Goal: Information Seeking & Learning: Find specific fact

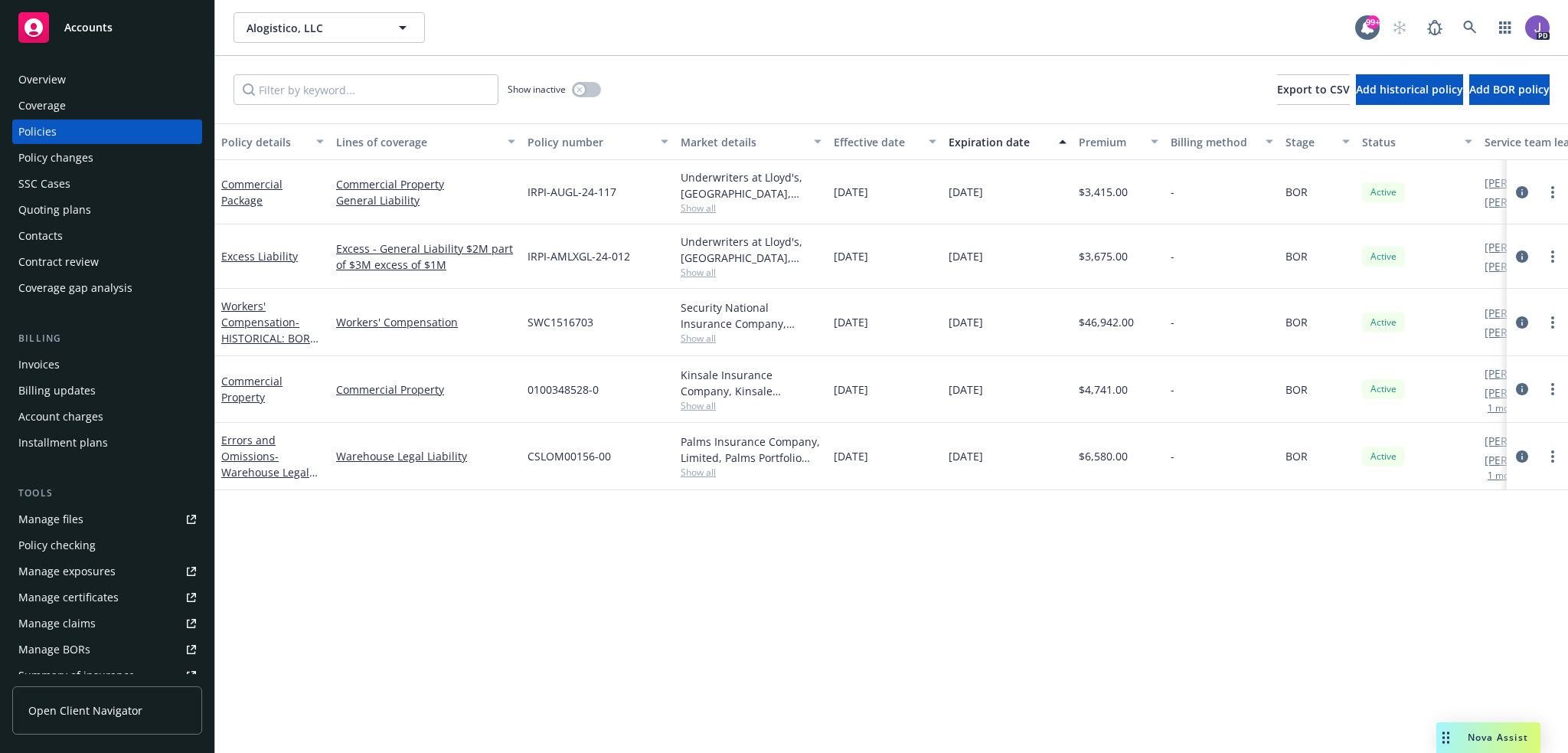
click at [701, 664] on div "Policy details Lines of coverage Policy number Market details Effective date Ex…" at bounding box center [892, 438] width 1353 height 629
drag, startPoint x: 600, startPoint y: 605, endPoint x: 568, endPoint y: 103, distance: 503.0
click at [600, 582] on div "Policy details Lines of coverage Policy number Market details Effective date Ex…" at bounding box center [892, 438] width 1353 height 629
click at [762, 58] on div "Show inactive Export to CSV Add historical policy Add BOR policy" at bounding box center [892, 89] width 1353 height 67
click at [1473, 20] on icon at bounding box center [1470, 27] width 14 height 14
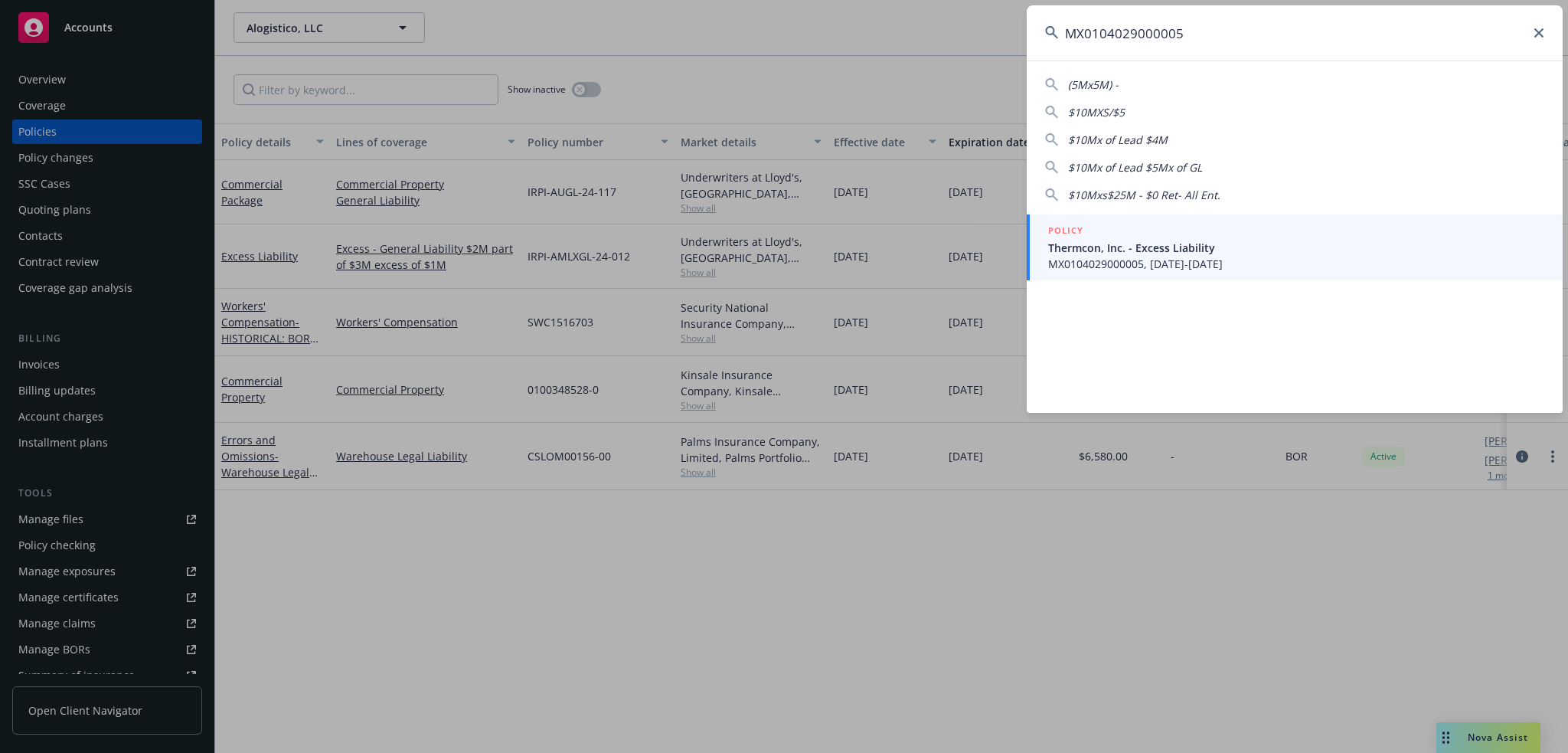
type input "MX0104029000005"
drag, startPoint x: 1123, startPoint y: 247, endPoint x: 1105, endPoint y: 250, distance: 18.2
click at [1123, 247] on span "Thermcon, Inc. - Excess Liability" at bounding box center [1297, 248] width 496 height 16
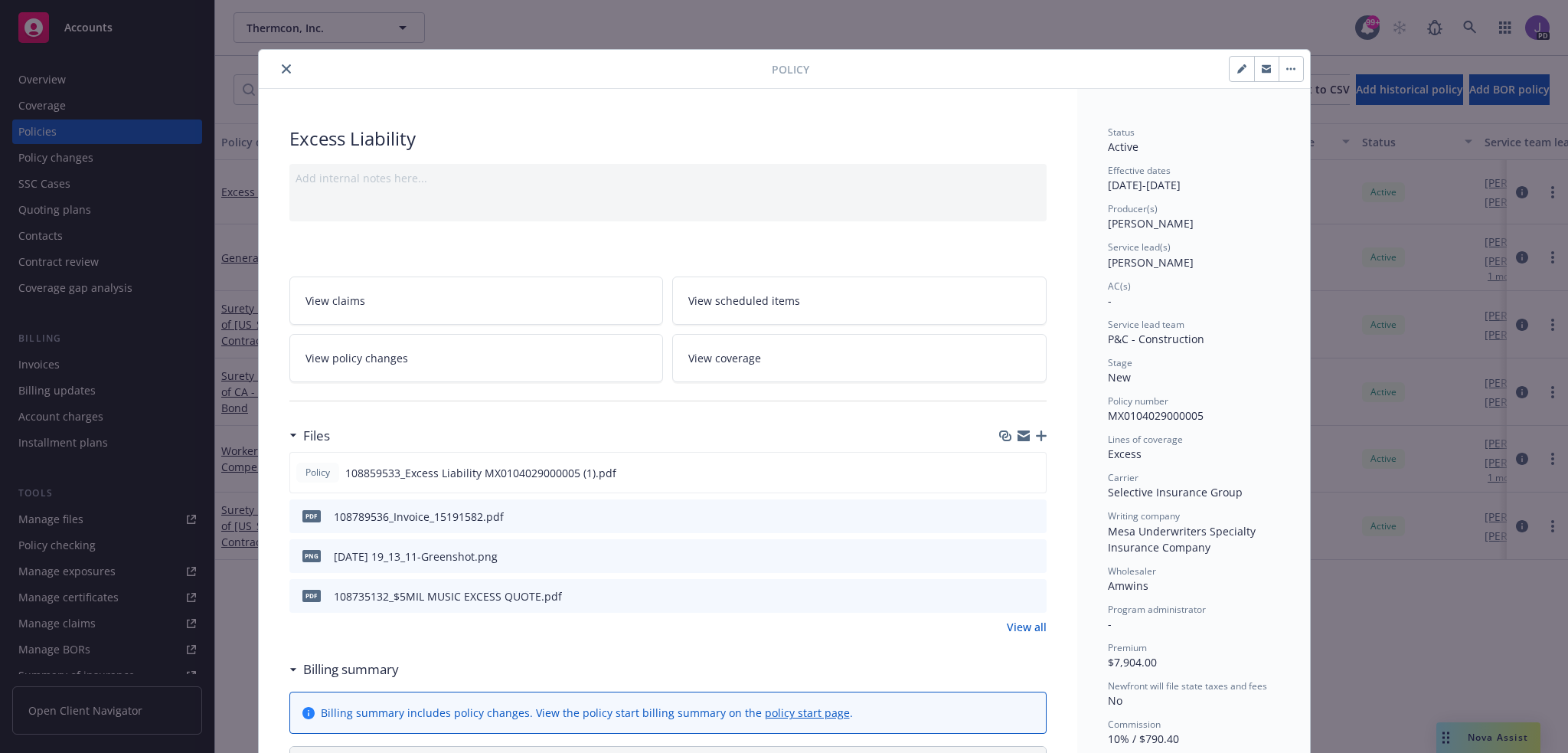
click at [282, 64] on icon "close" at bounding box center [286, 68] width 9 height 9
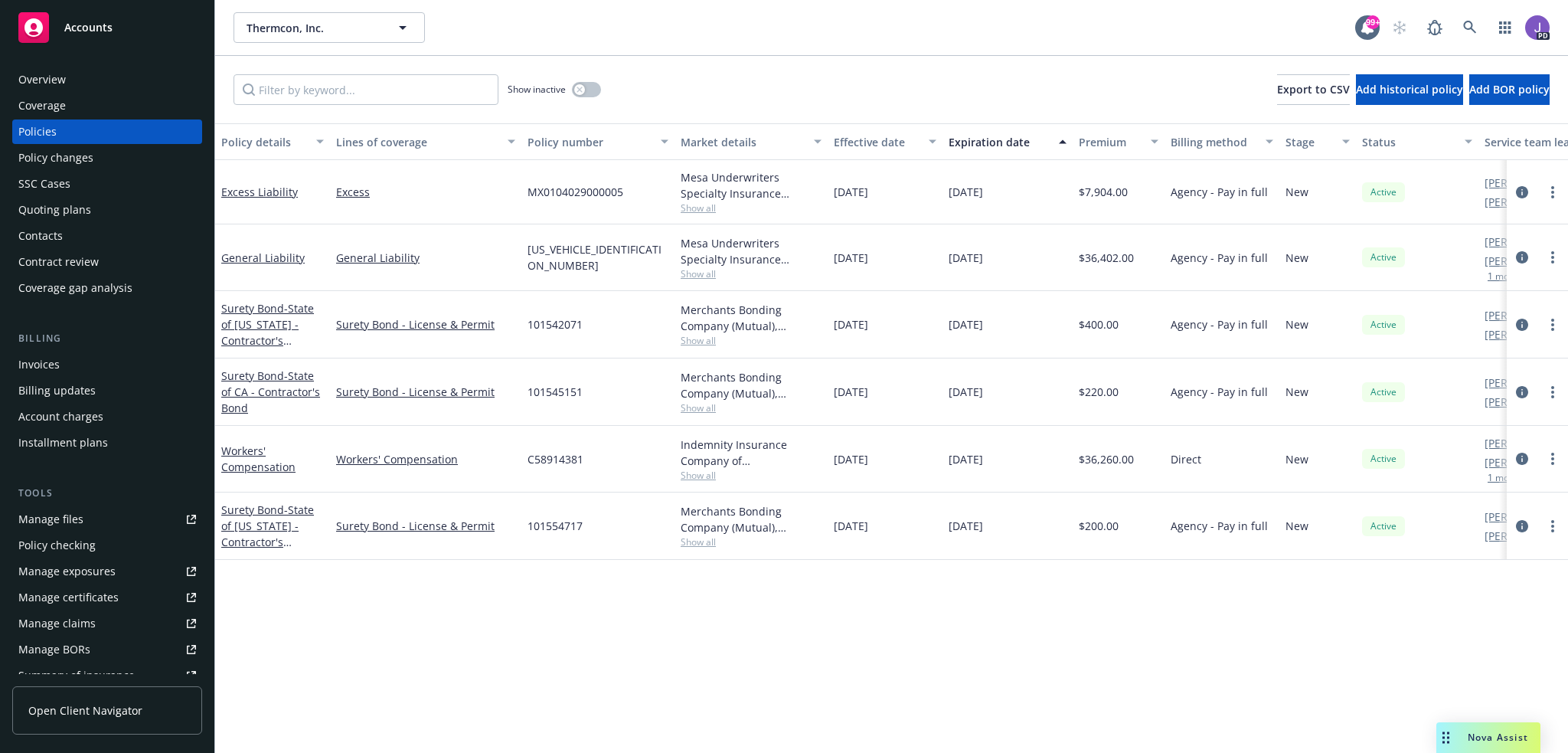
click at [399, 612] on div "Policy details Lines of coverage Policy number Market details Effective date Ex…" at bounding box center [892, 438] width 1353 height 629
drag, startPoint x: 509, startPoint y: 261, endPoint x: 640, endPoint y: 258, distance: 131.0
click at [640, 258] on div "General Liability General Liability MP010402910004200 Mesa Underwriters Special…" at bounding box center [954, 258] width 1478 height 67
click at [640, 258] on div "MP010402910004200" at bounding box center [597, 258] width 153 height 67
drag, startPoint x: 643, startPoint y: 259, endPoint x: 521, endPoint y: 259, distance: 122.0
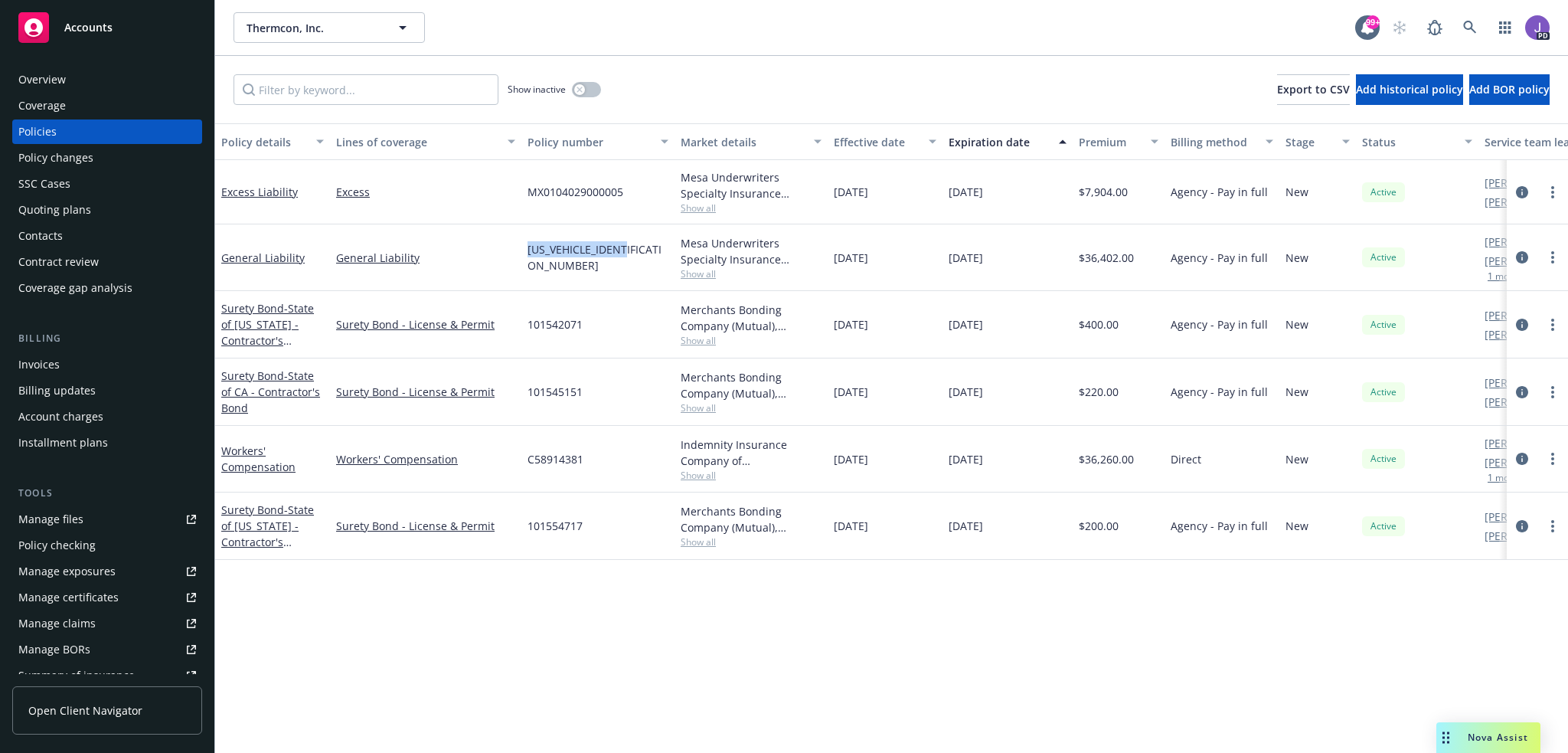
click at [521, 259] on div "MP010402910004200" at bounding box center [597, 258] width 153 height 67
drag, startPoint x: 625, startPoint y: 191, endPoint x: 522, endPoint y: 190, distance: 103.0
click at [522, 190] on div "MX0104029000005" at bounding box center [597, 192] width 153 height 64
drag, startPoint x: 640, startPoint y: 258, endPoint x: 522, endPoint y: 263, distance: 118.1
click at [522, 263] on div "MP010402910004200" at bounding box center [597, 258] width 153 height 67
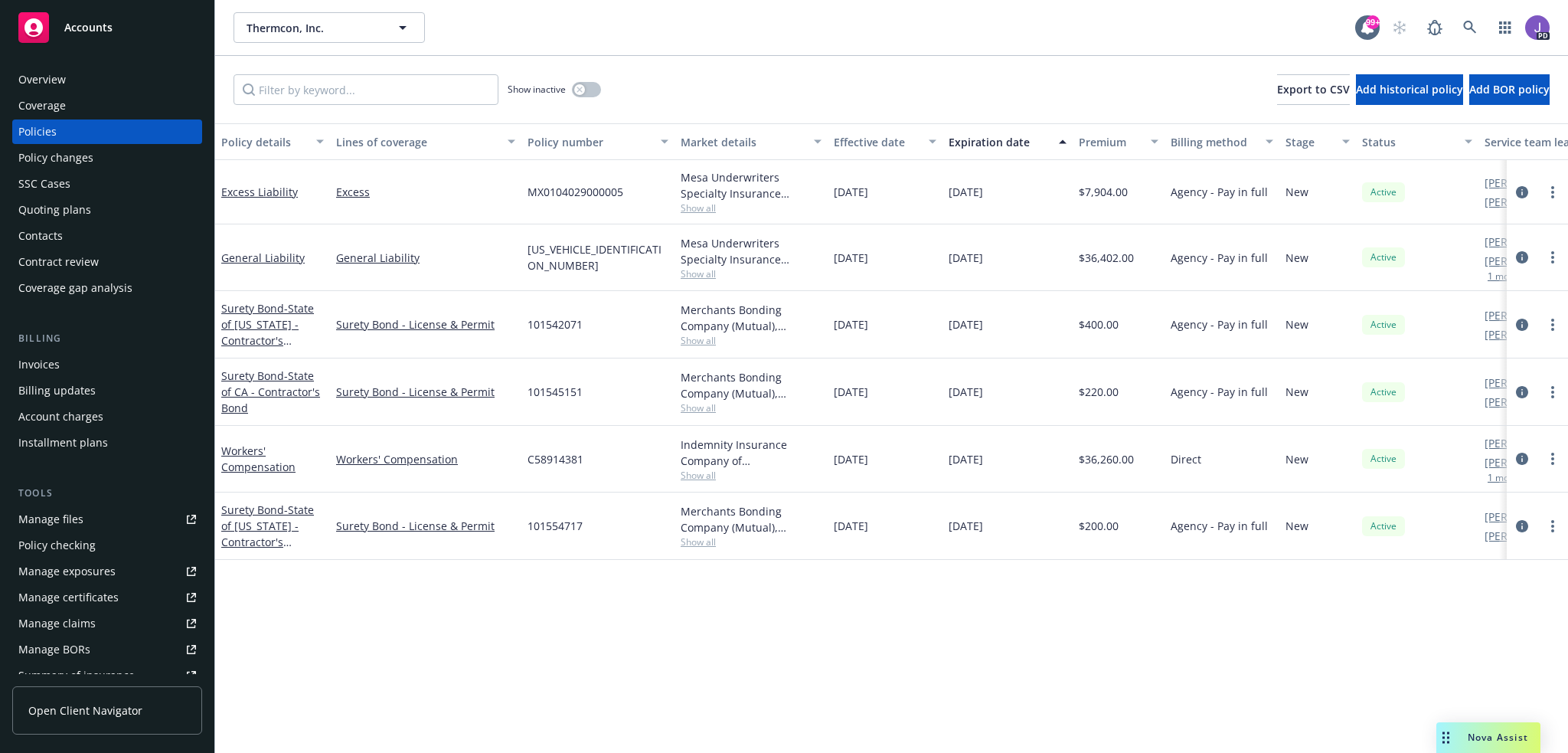
click at [607, 208] on div "MX0104029000005" at bounding box center [597, 192] width 153 height 64
drag, startPoint x: 640, startPoint y: 191, endPoint x: 523, endPoint y: 195, distance: 117.1
click at [523, 195] on div "MX0104029000005" at bounding box center [597, 192] width 153 height 64
drag, startPoint x: 649, startPoint y: 262, endPoint x: 527, endPoint y: 266, distance: 122.1
click at [527, 266] on div "MP010402910004200" at bounding box center [597, 258] width 153 height 67
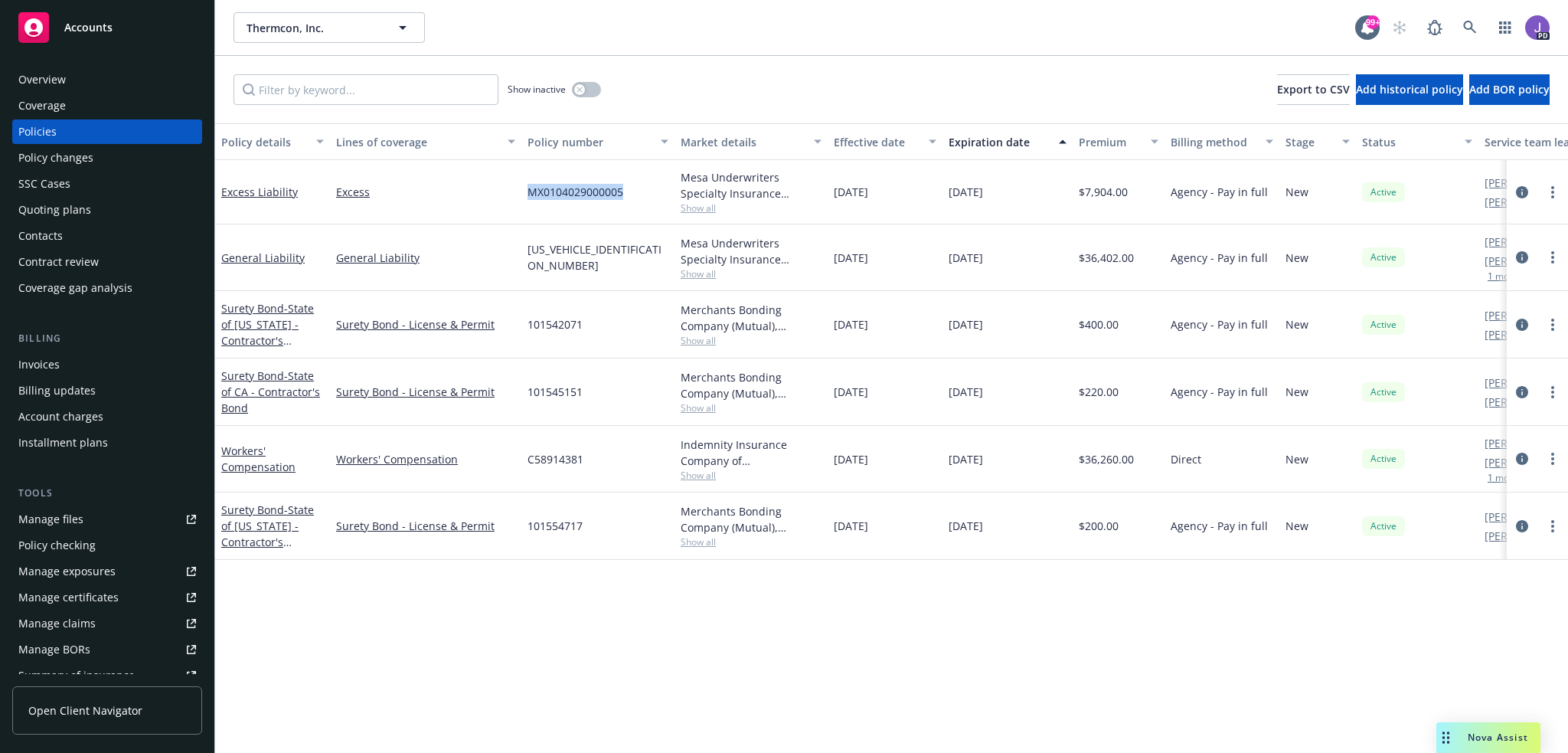
drag, startPoint x: 629, startPoint y: 195, endPoint x: 523, endPoint y: 195, distance: 106.0
click at [523, 195] on div "MX0104029000005" at bounding box center [597, 192] width 153 height 64
click at [643, 250] on div "MP010402910004200" at bounding box center [597, 258] width 153 height 67
drag, startPoint x: 630, startPoint y: 198, endPoint x: 506, endPoint y: 187, distance: 124.5
click at [506, 187] on div "Excess Liability Excess MX0104029000005 Mesa Underwriters Specialty Insurance C…" at bounding box center [954, 192] width 1478 height 64
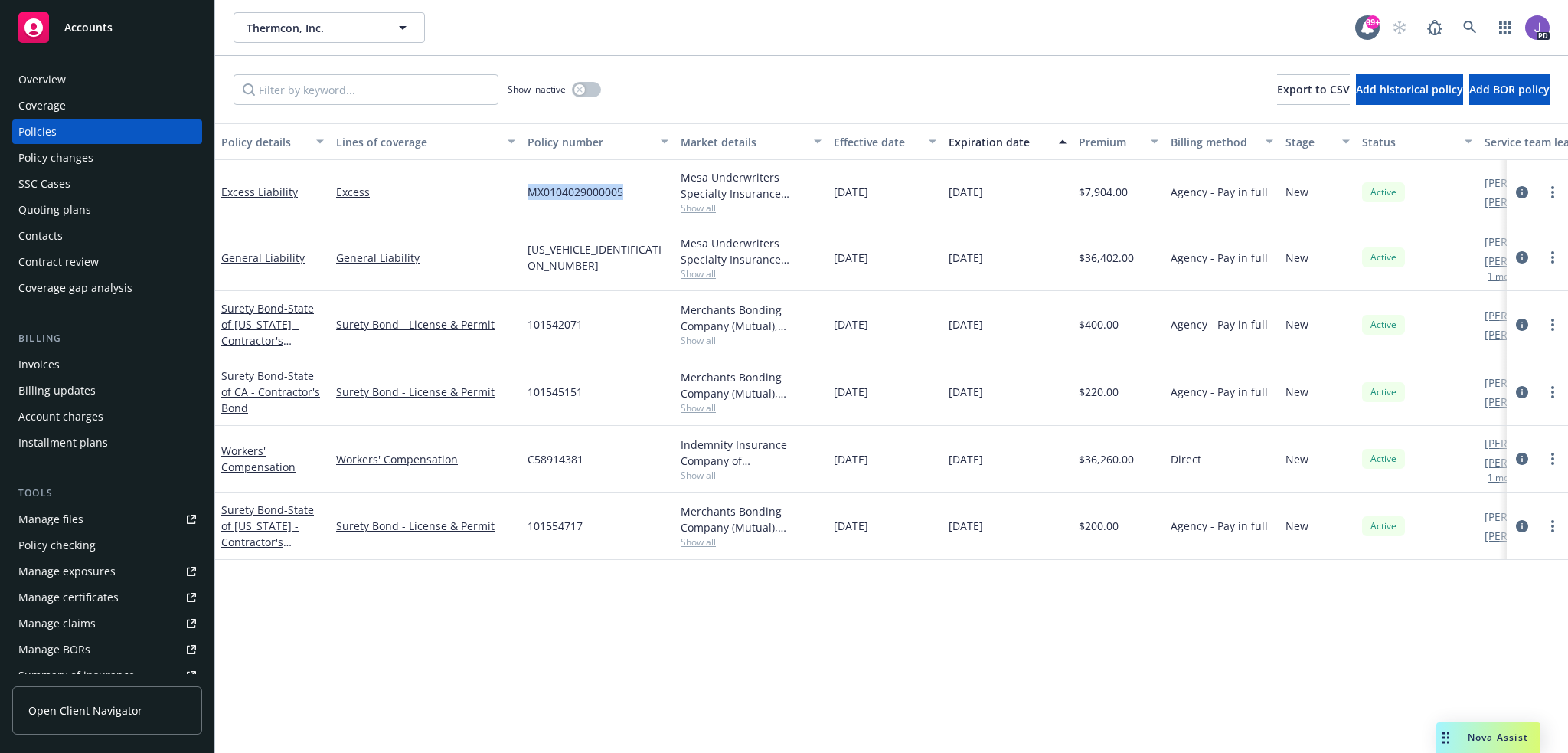
click at [523, 215] on div "MX0104029000005" at bounding box center [597, 192] width 153 height 64
drag, startPoint x: 627, startPoint y: 197, endPoint x: 523, endPoint y: 195, distance: 104.0
click at [523, 195] on div "MX0104029000005" at bounding box center [597, 192] width 153 height 64
click at [691, 275] on span "Show all" at bounding box center [750, 274] width 141 height 13
click at [501, 211] on div "Excess" at bounding box center [425, 192] width 191 height 64
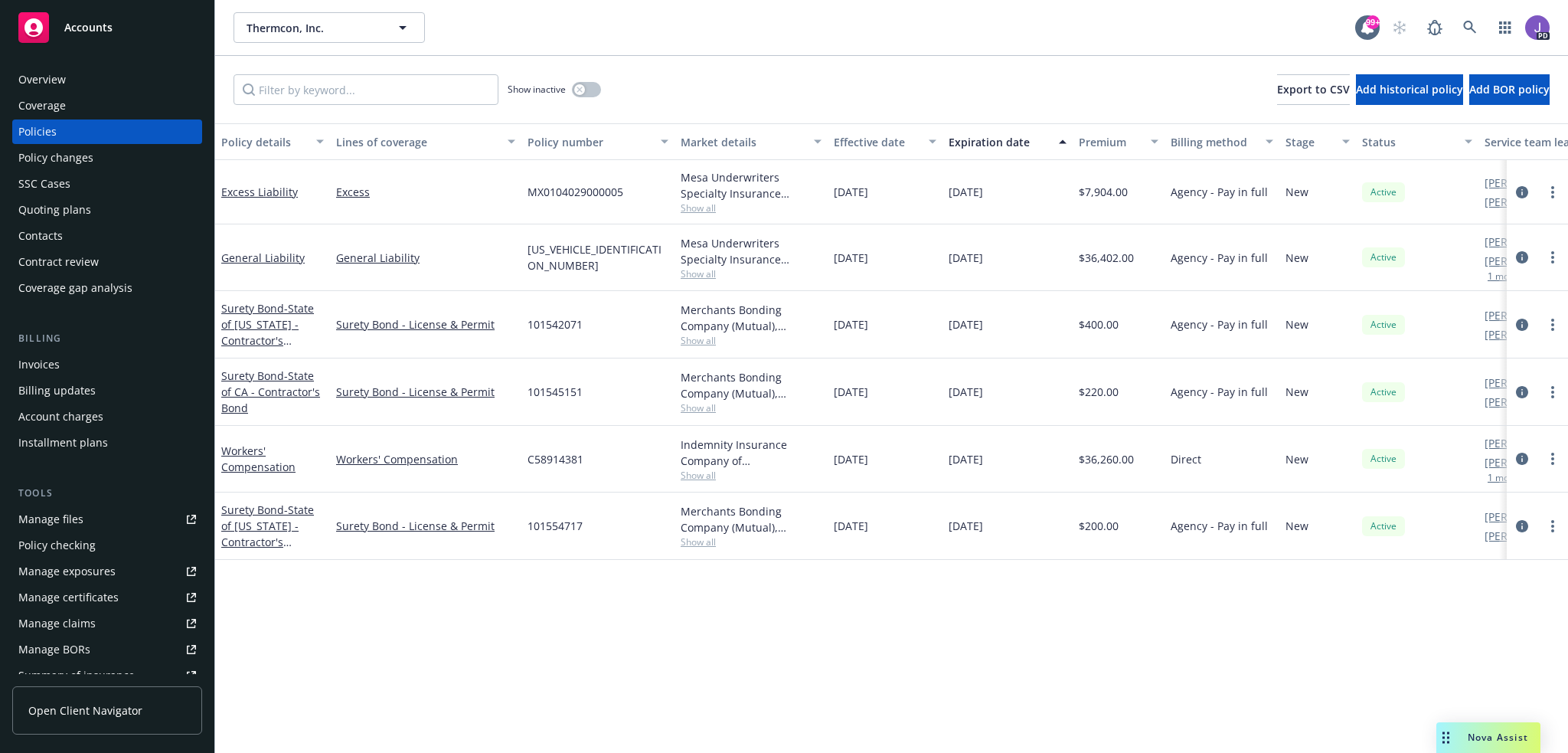
drag, startPoint x: 72, startPoint y: 206, endPoint x: 200, endPoint y: 237, distance: 131.7
click at [71, 206] on div "Quoting plans" at bounding box center [54, 210] width 72 height 24
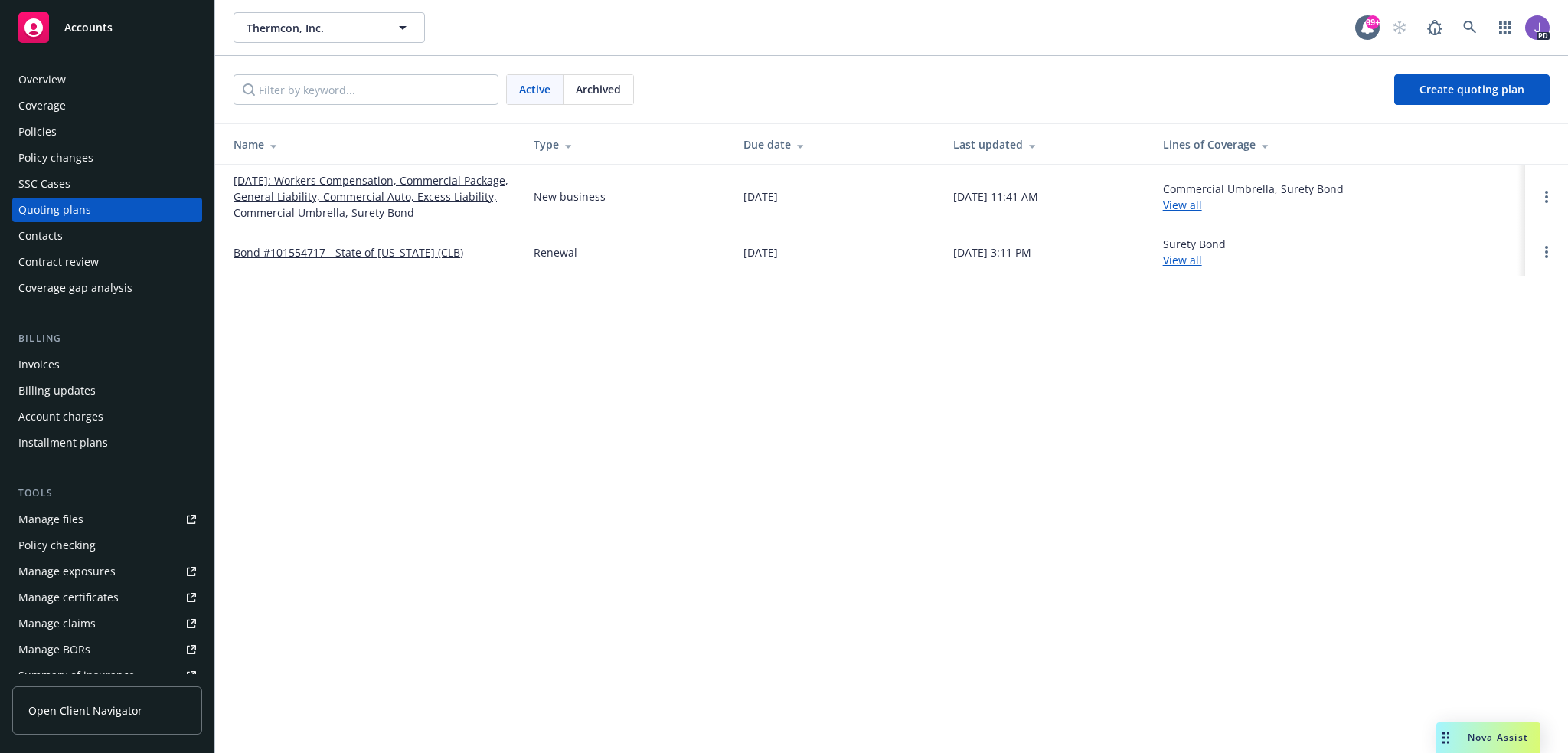
click at [585, 94] on span "Archived" at bounding box center [598, 89] width 46 height 16
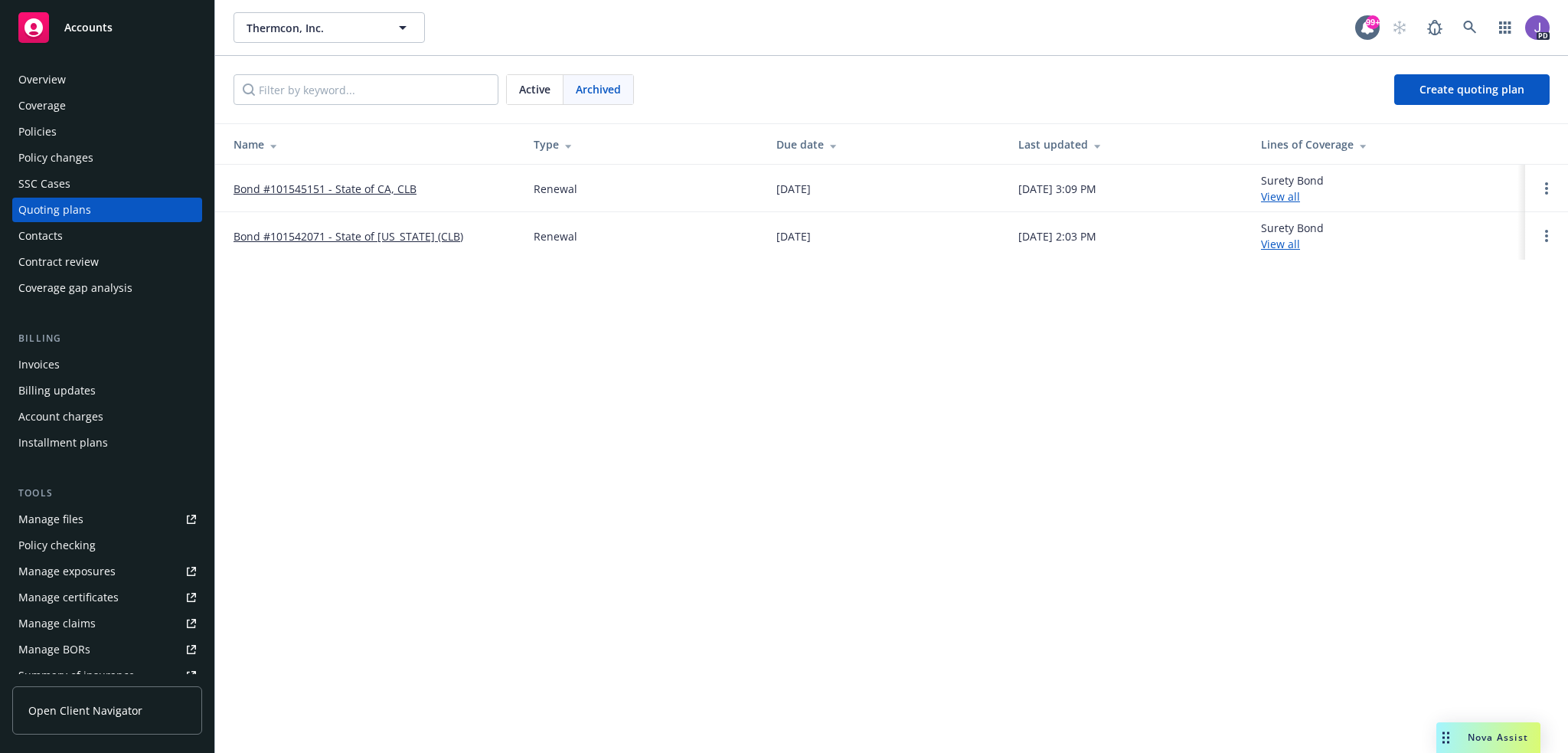
click at [528, 90] on span "Active" at bounding box center [535, 89] width 32 height 16
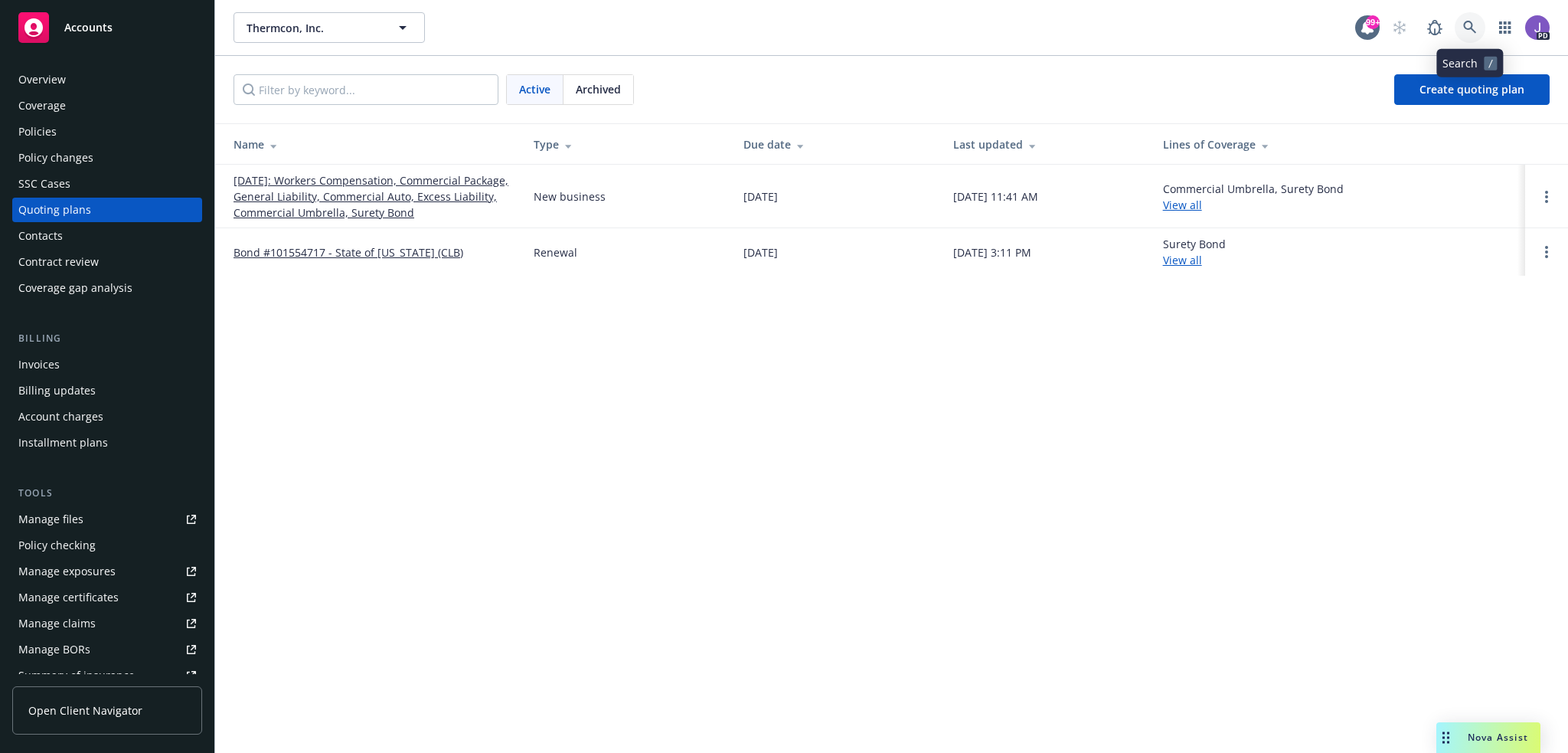
click at [1471, 25] on icon at bounding box center [1470, 27] width 13 height 13
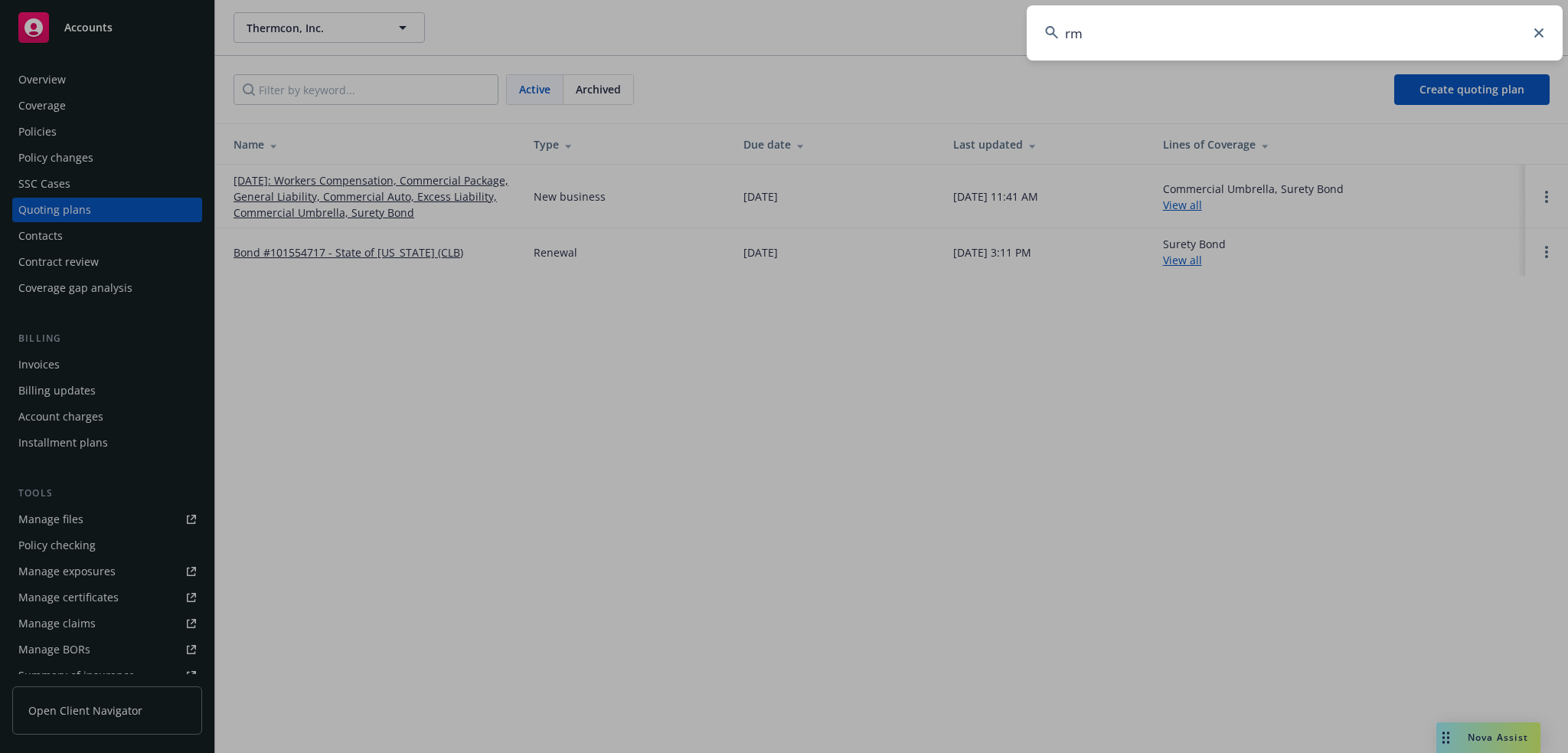
type input "rms"
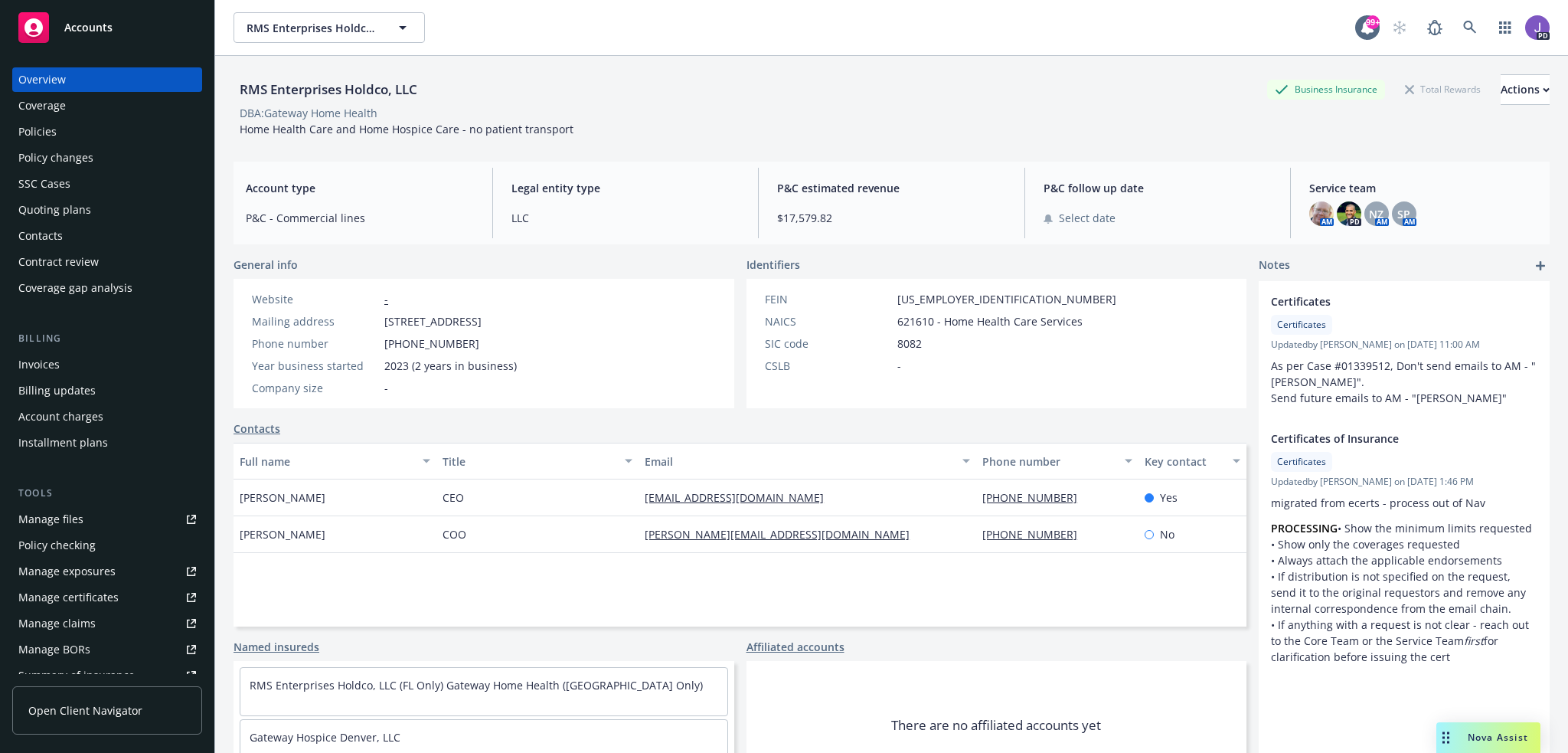
click at [45, 133] on div "Policies" at bounding box center [37, 132] width 38 height 24
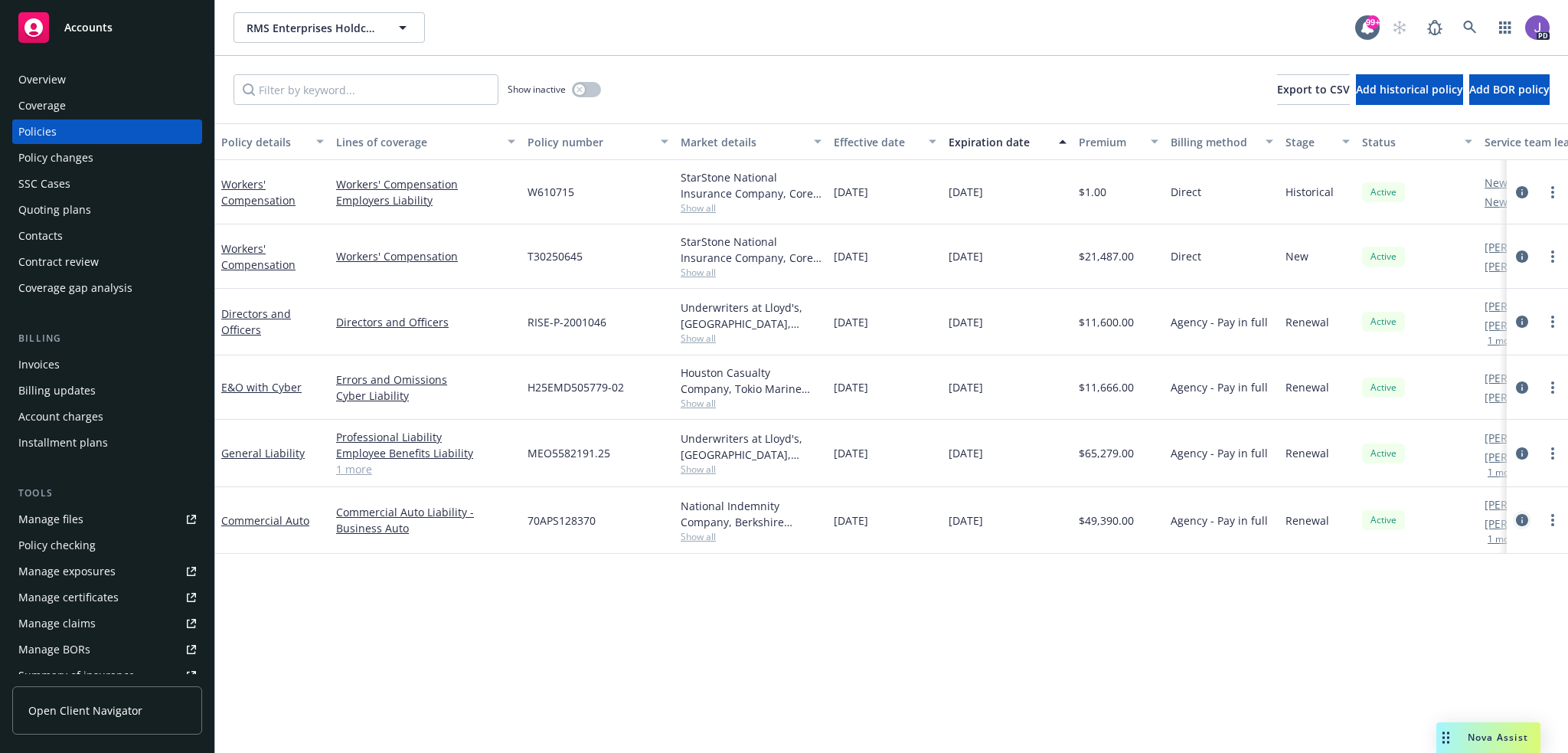
click at [1522, 517] on icon "circleInformation" at bounding box center [1522, 520] width 12 height 12
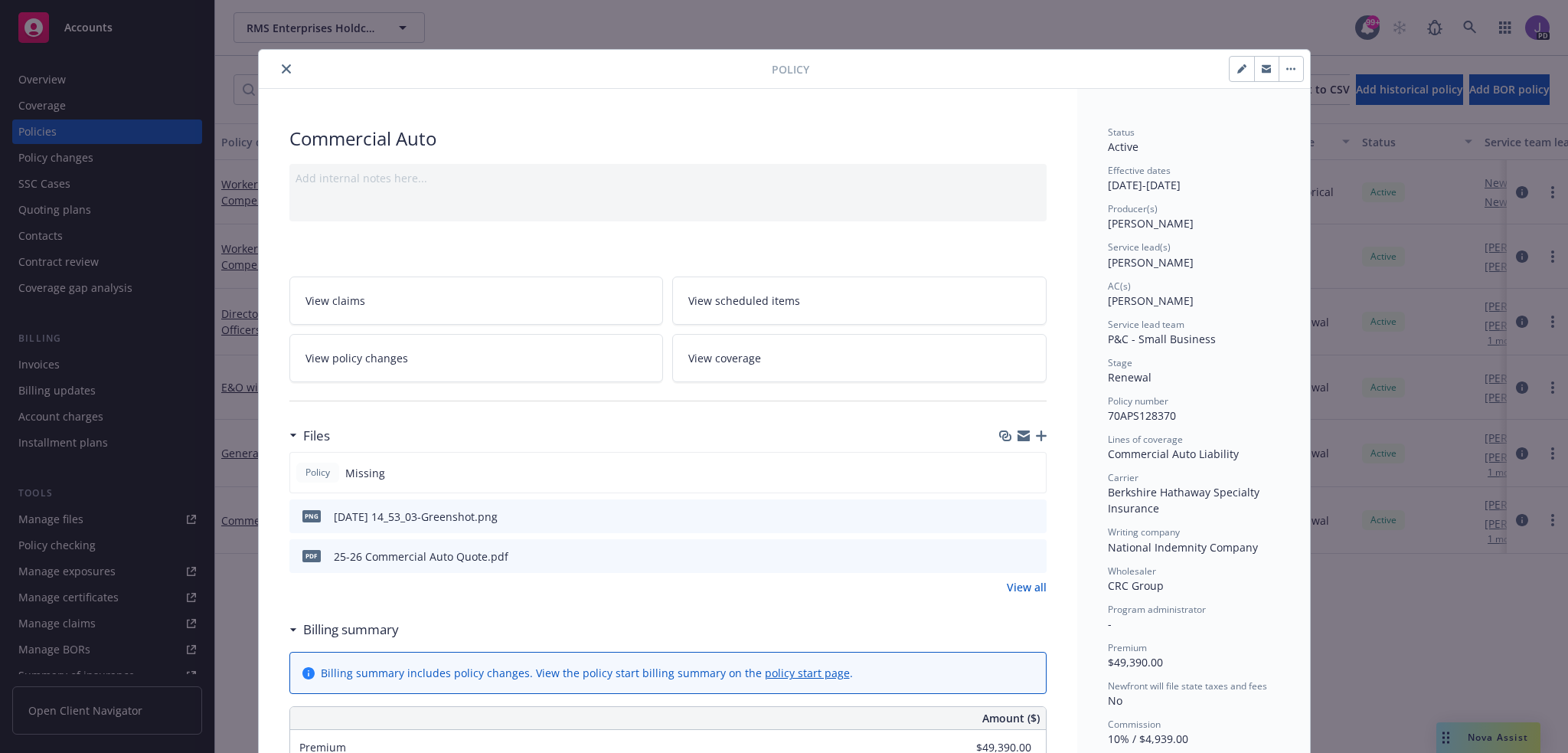
click at [1027, 554] on icon "preview file" at bounding box center [1032, 555] width 14 height 11
click at [282, 72] on icon "close" at bounding box center [286, 68] width 9 height 9
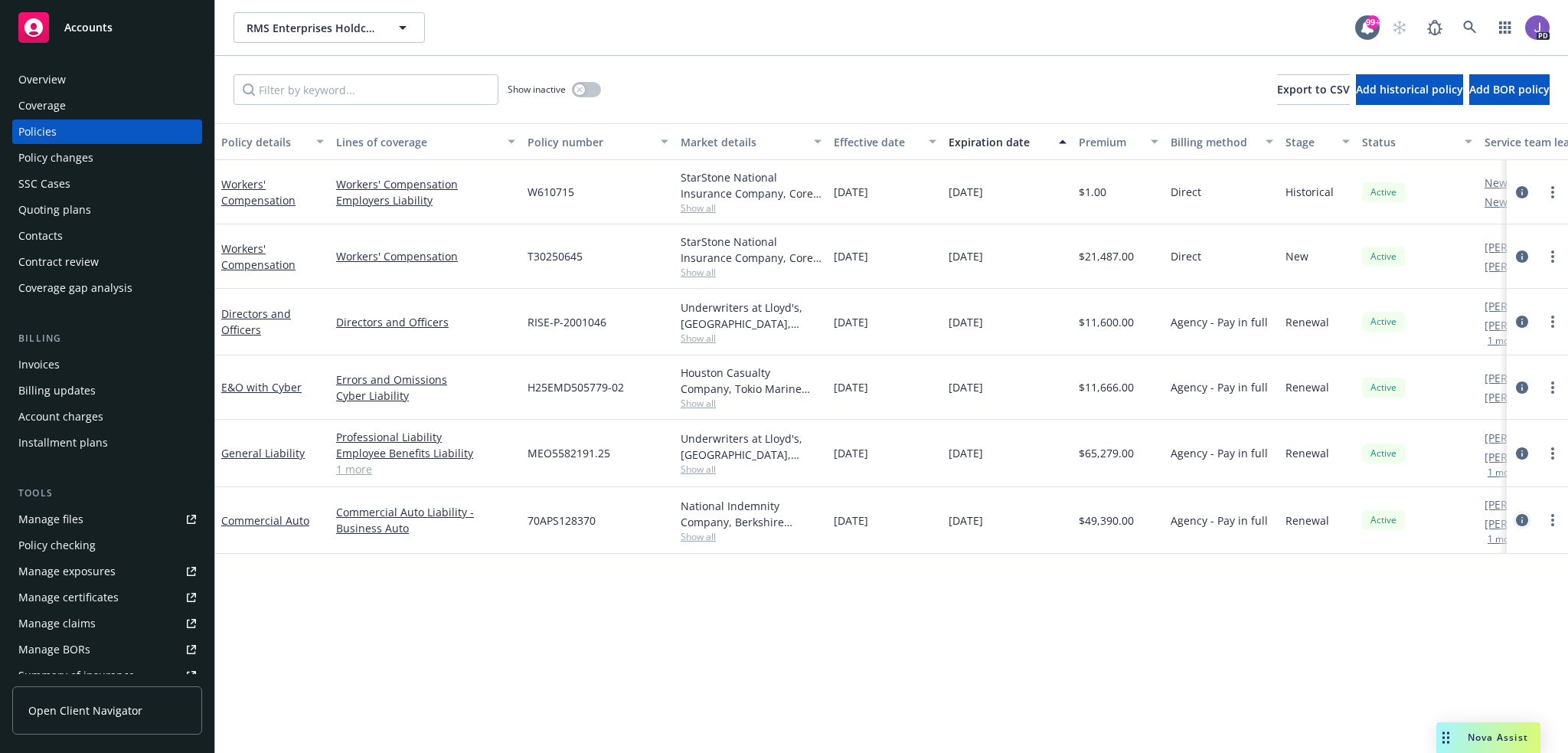
click at [1528, 523] on link "circleInformation" at bounding box center [1522, 520] width 19 height 19
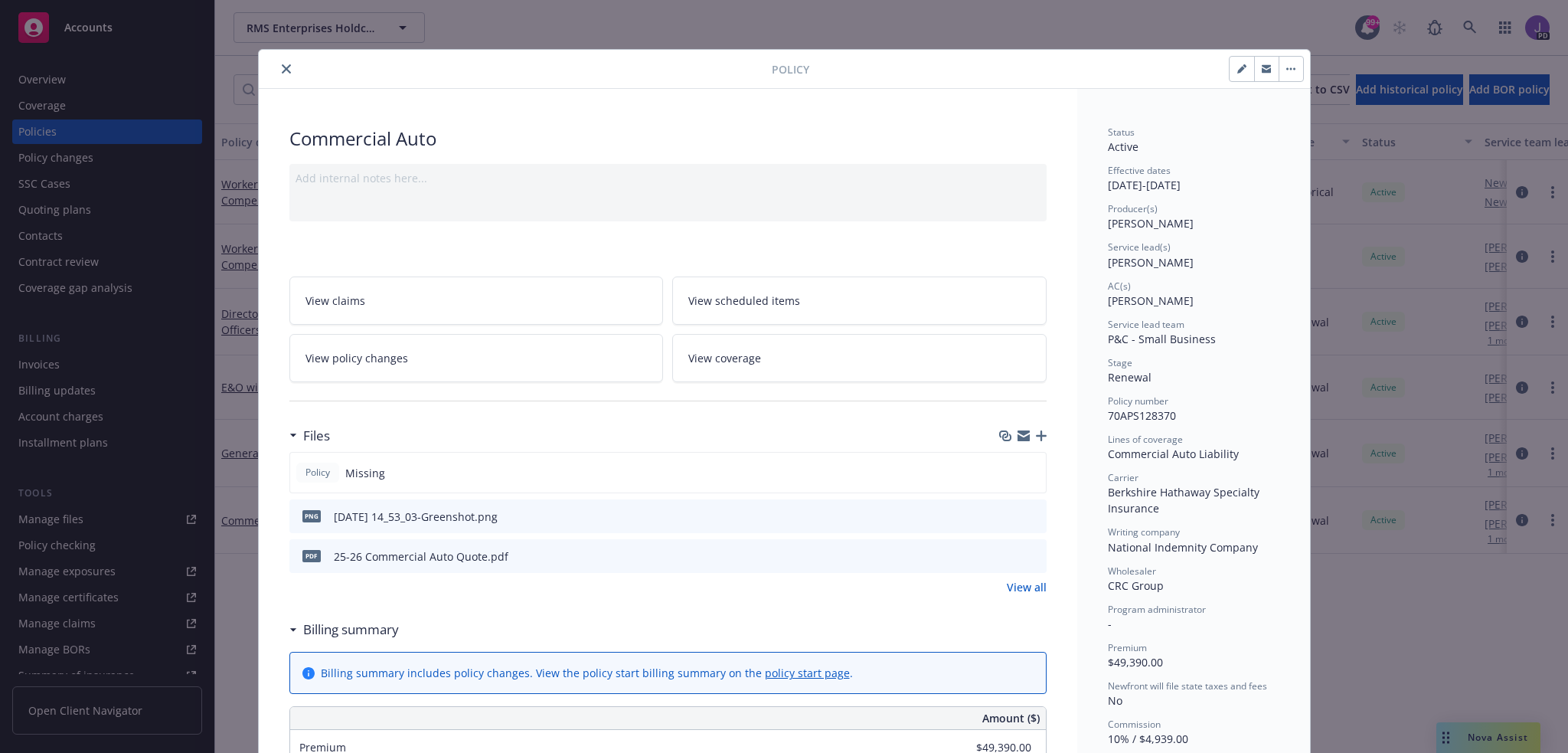
scroll to position [46, 0]
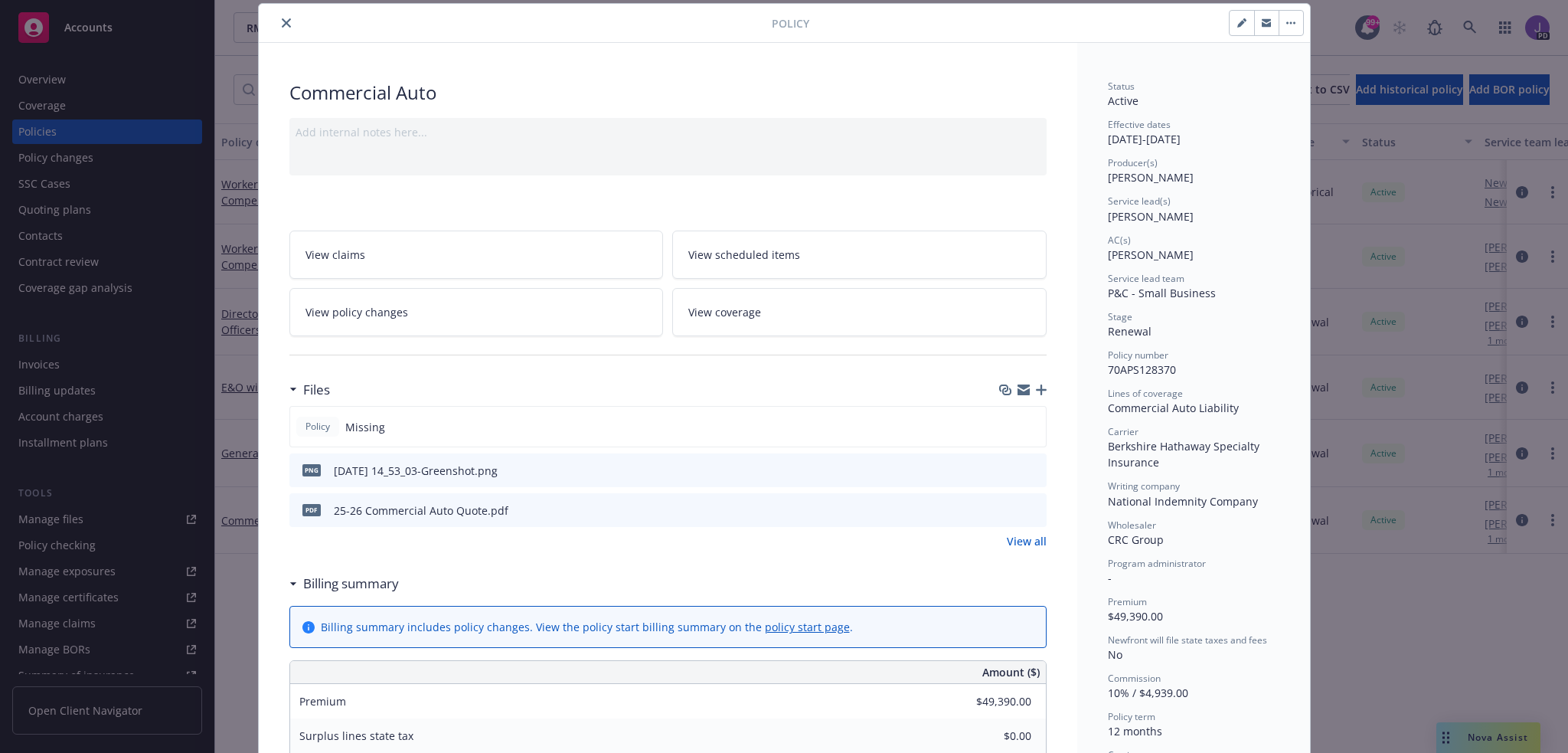
drag, startPoint x: 1026, startPoint y: 504, endPoint x: 1006, endPoint y: 504, distance: 20.0
click at [1026, 504] on icon "preview file" at bounding box center [1032, 509] width 14 height 11
drag, startPoint x: 279, startPoint y: 24, endPoint x: 324, endPoint y: 82, distance: 73.4
click at [282, 24] on icon "close" at bounding box center [286, 23] width 9 height 9
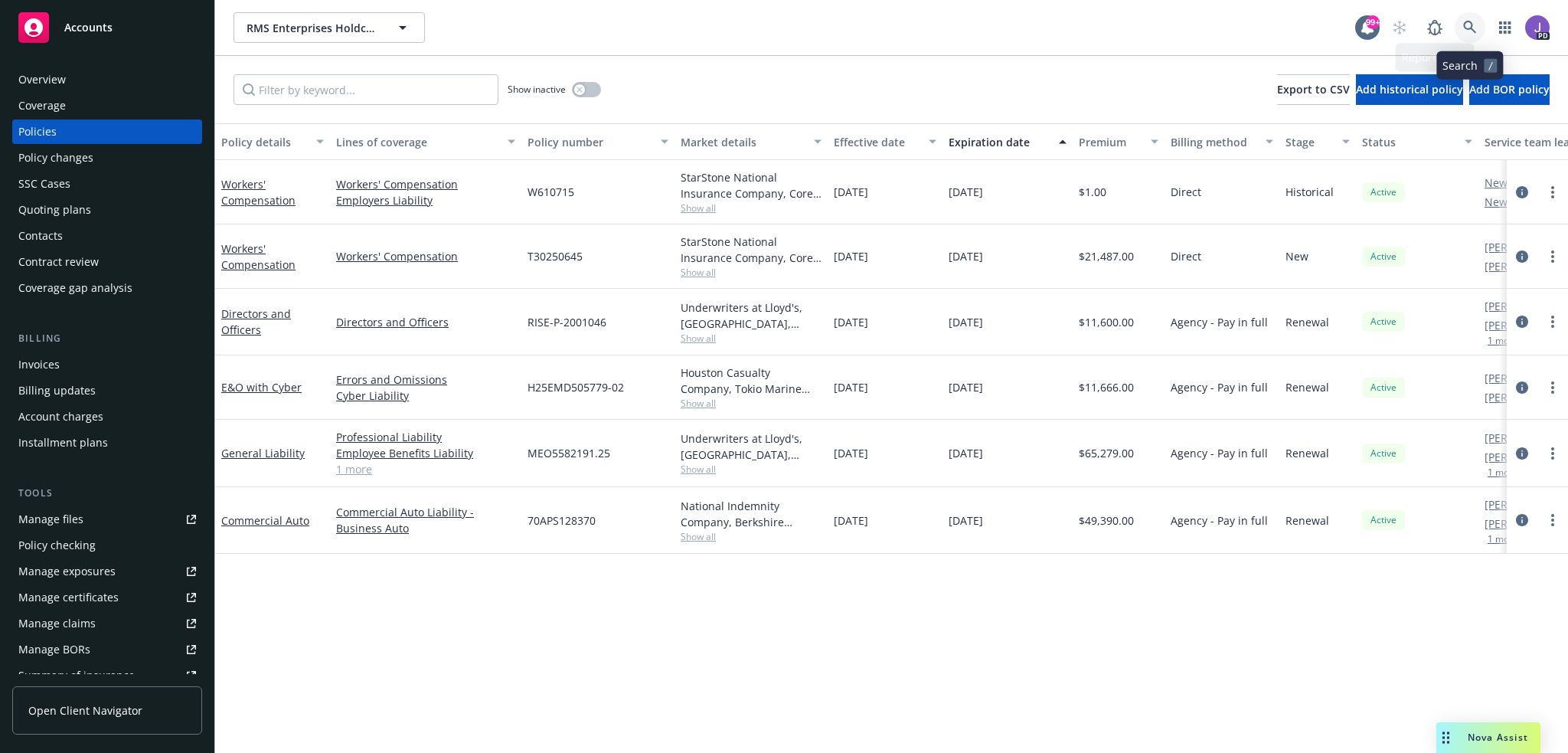
click at [1466, 29] on icon at bounding box center [1470, 27] width 13 height 13
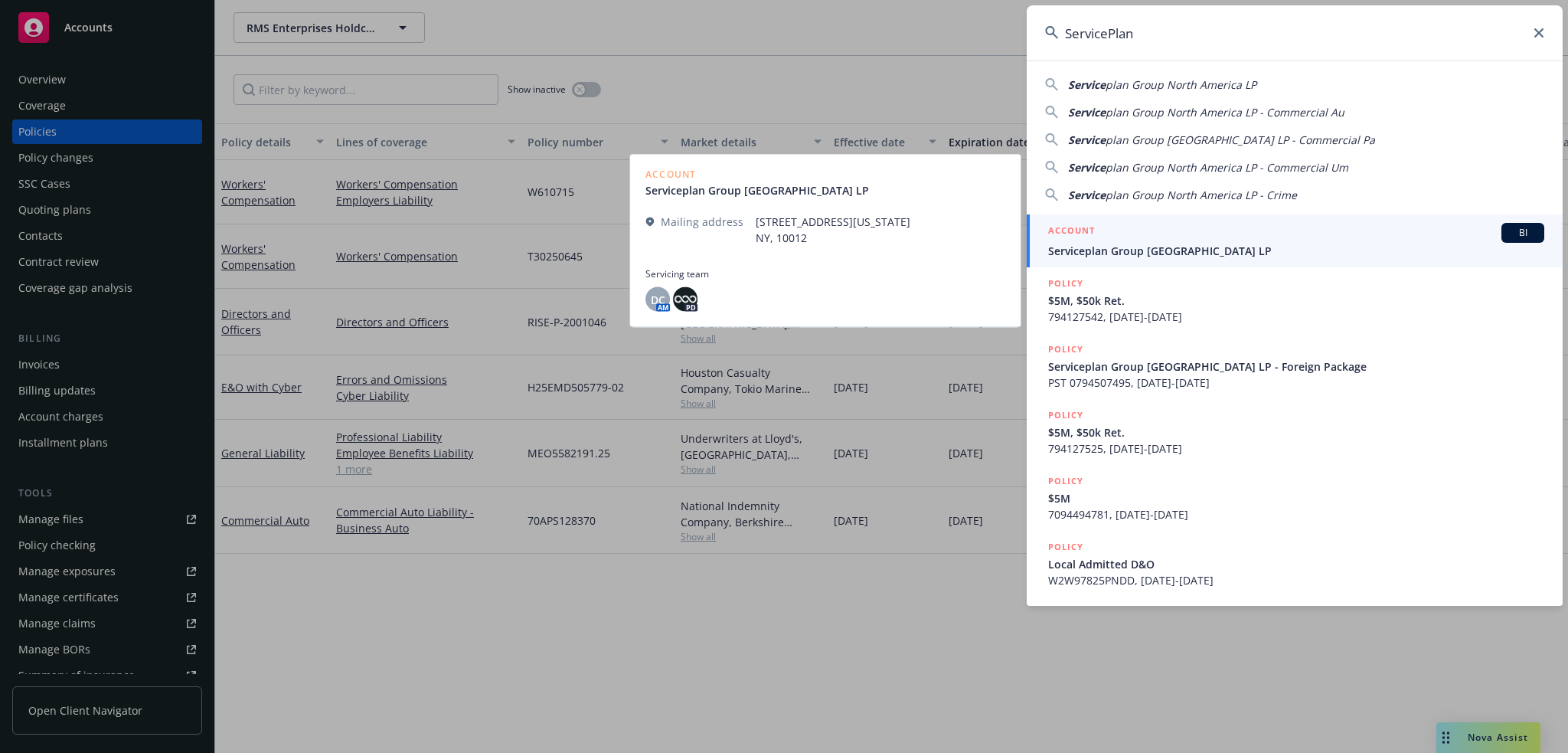
type input "ServicePlan"
drag, startPoint x: 1137, startPoint y: 254, endPoint x: 1108, endPoint y: 255, distance: 29.0
click at [1137, 254] on span "Serviceplan Group North America LP" at bounding box center [1297, 251] width 496 height 16
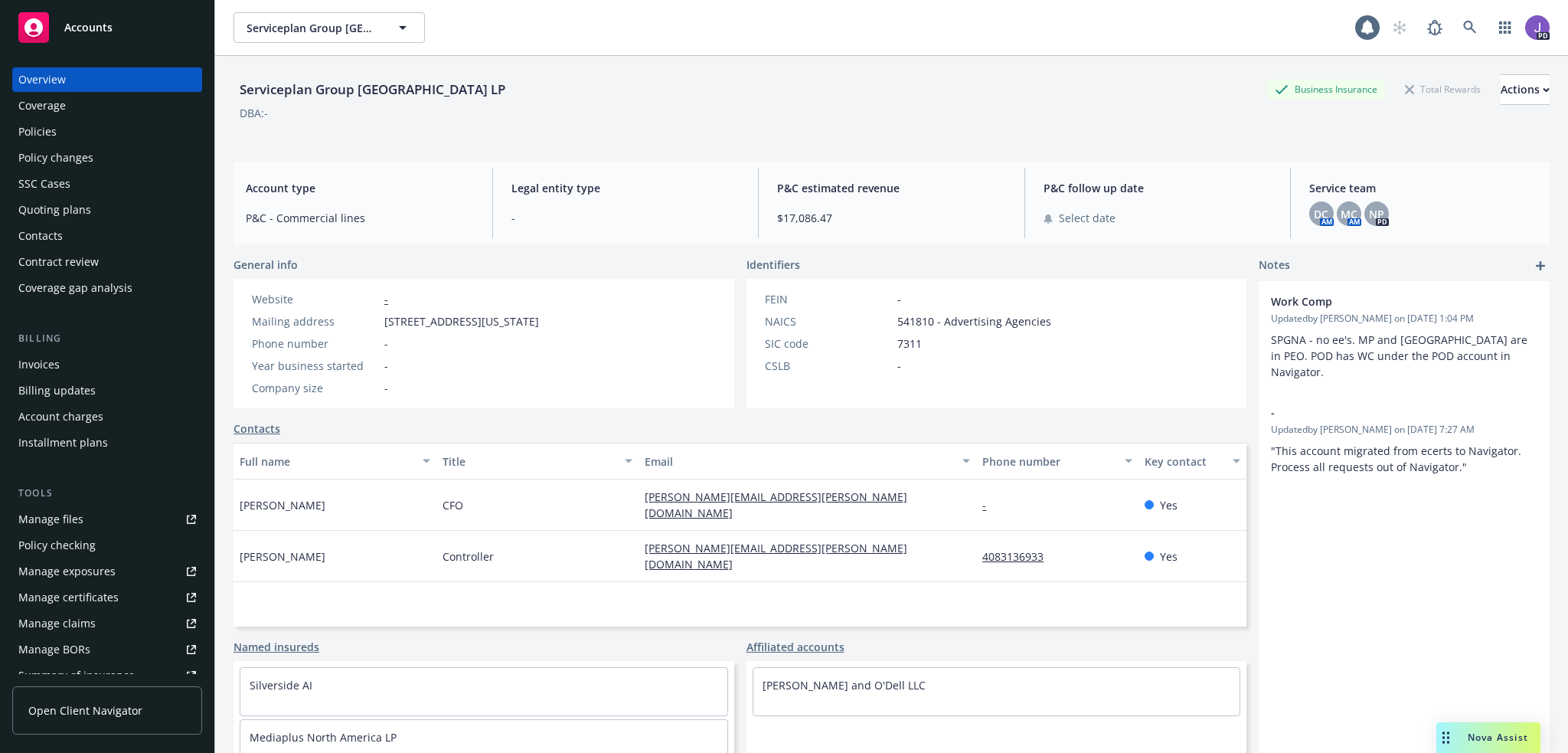
click at [59, 120] on div "Policies" at bounding box center [107, 132] width 178 height 24
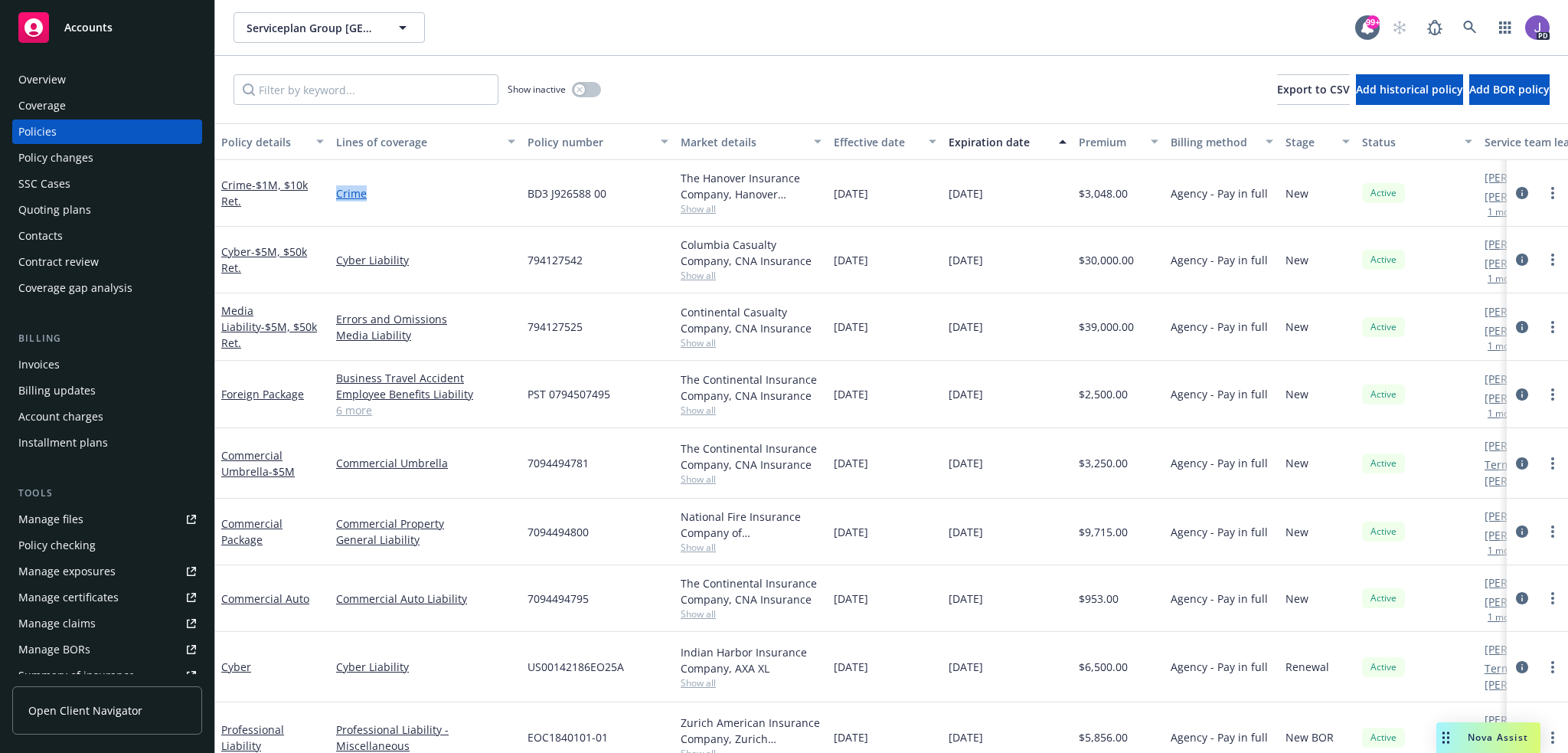
drag, startPoint x: 397, startPoint y: 196, endPoint x: 346, endPoint y: 195, distance: 51.0
click at [338, 194] on link "Crime" at bounding box center [426, 194] width 179 height 16
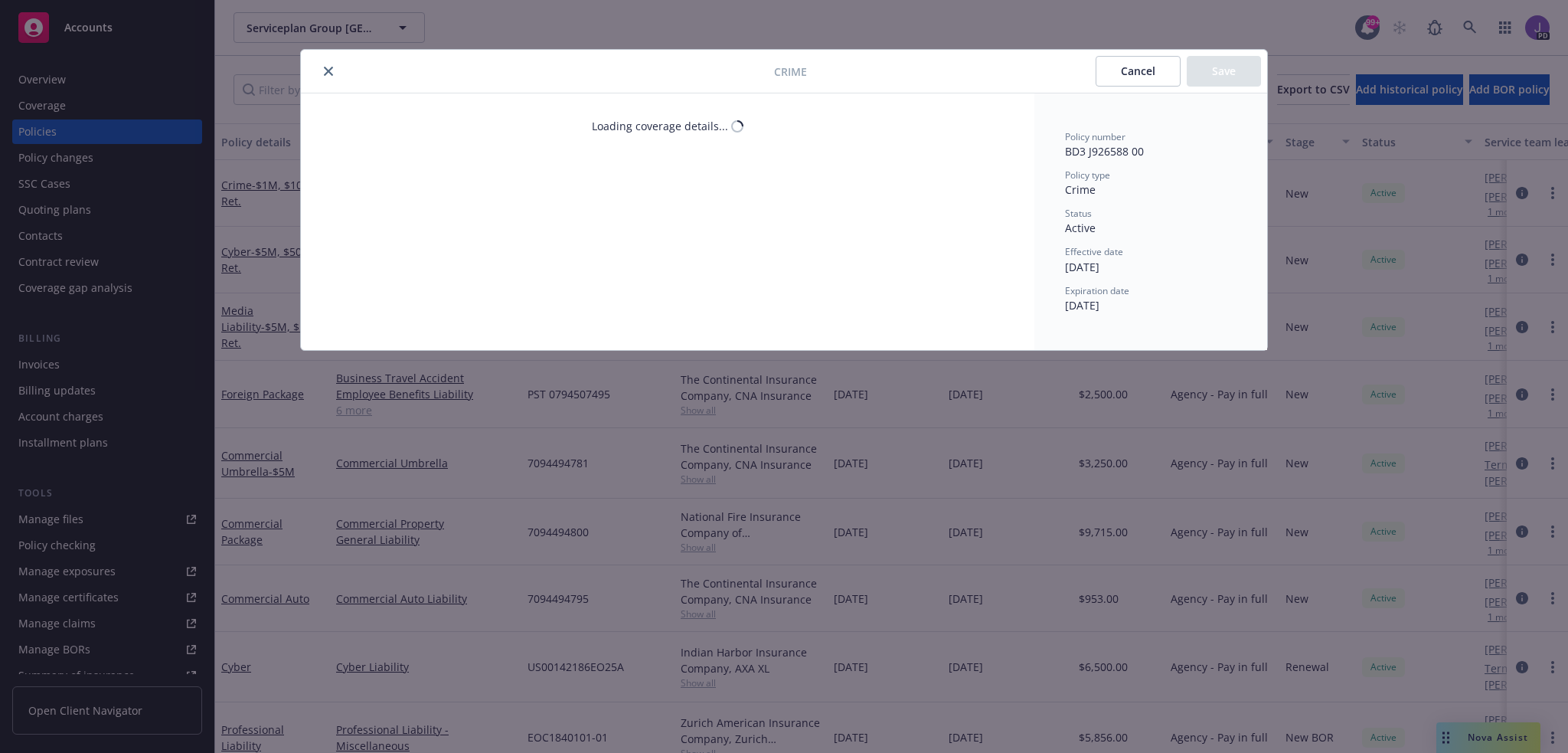
type textarea "x"
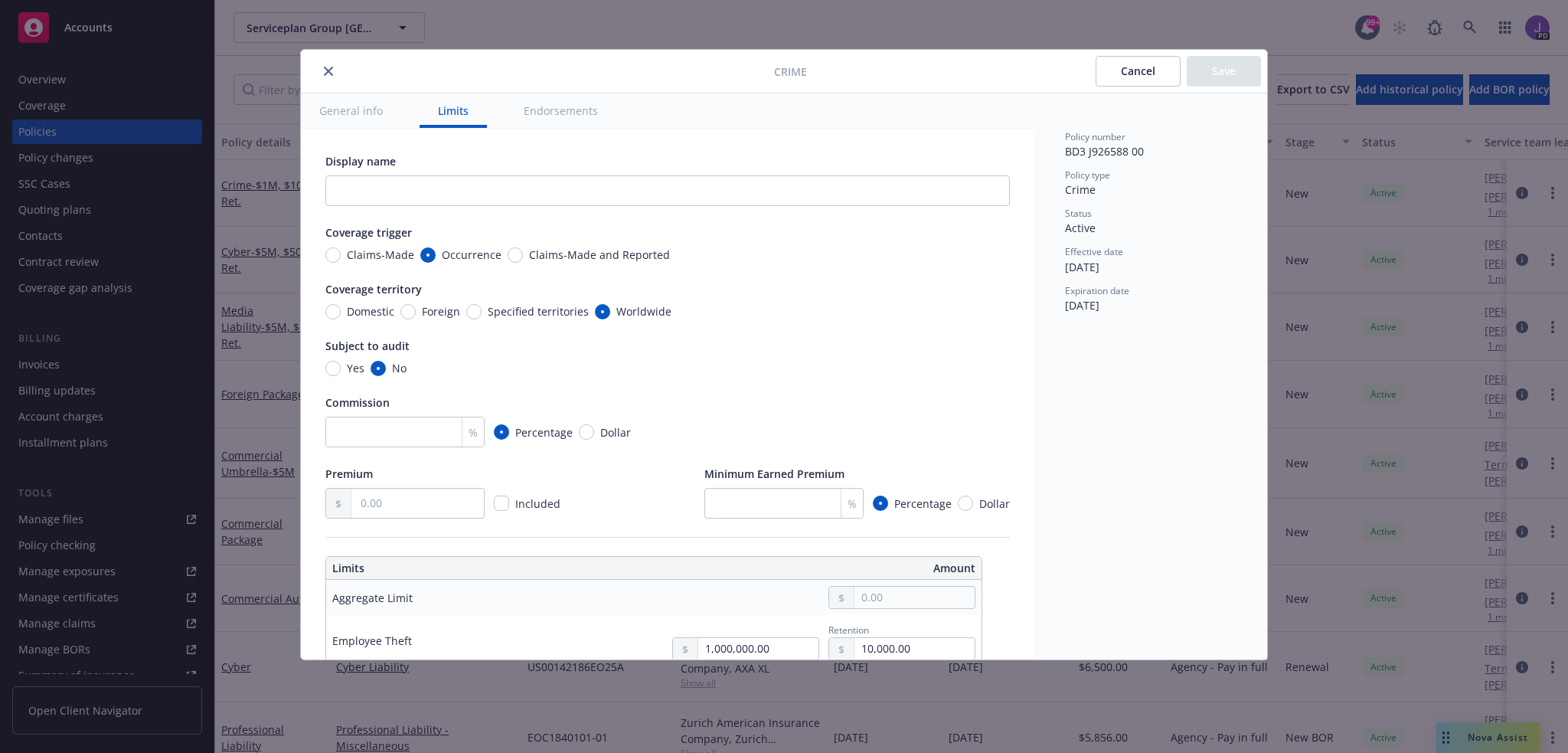
click at [328, 63] on button "close" at bounding box center [328, 71] width 19 height 19
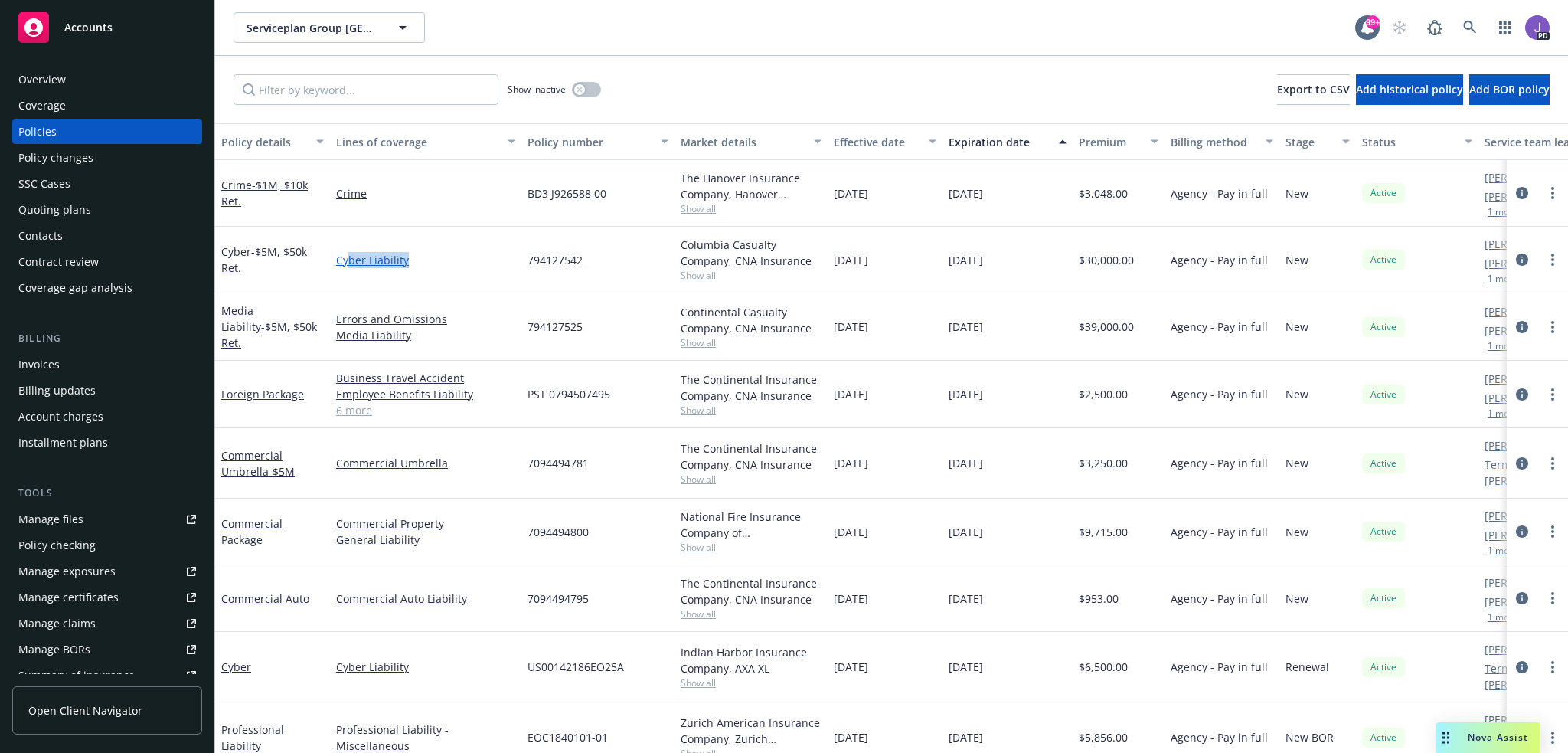
drag, startPoint x: 413, startPoint y: 256, endPoint x: 350, endPoint y: 254, distance: 63.0
click at [348, 254] on link "Cyber Liability" at bounding box center [426, 260] width 179 height 16
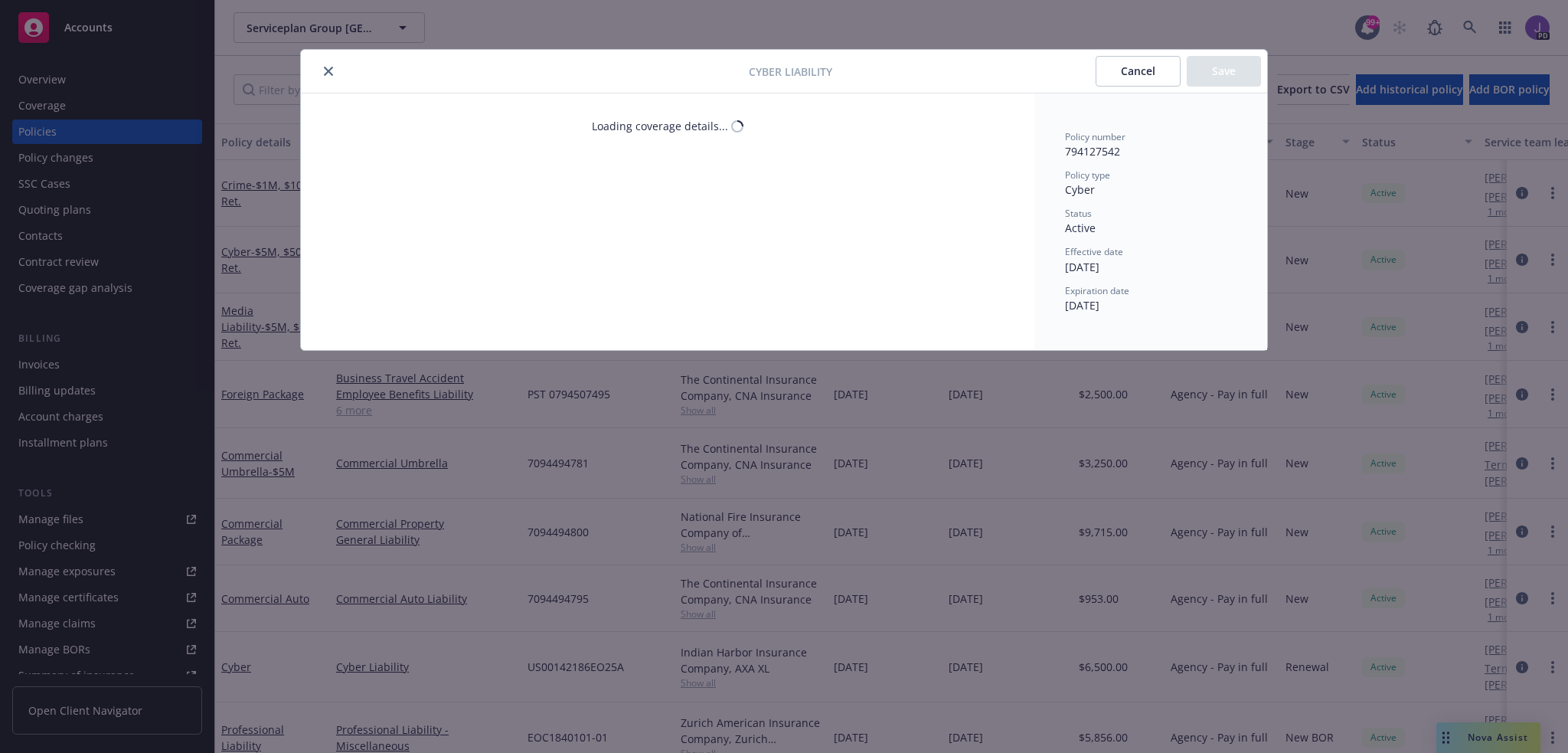
click at [331, 64] on button "close" at bounding box center [328, 71] width 19 height 19
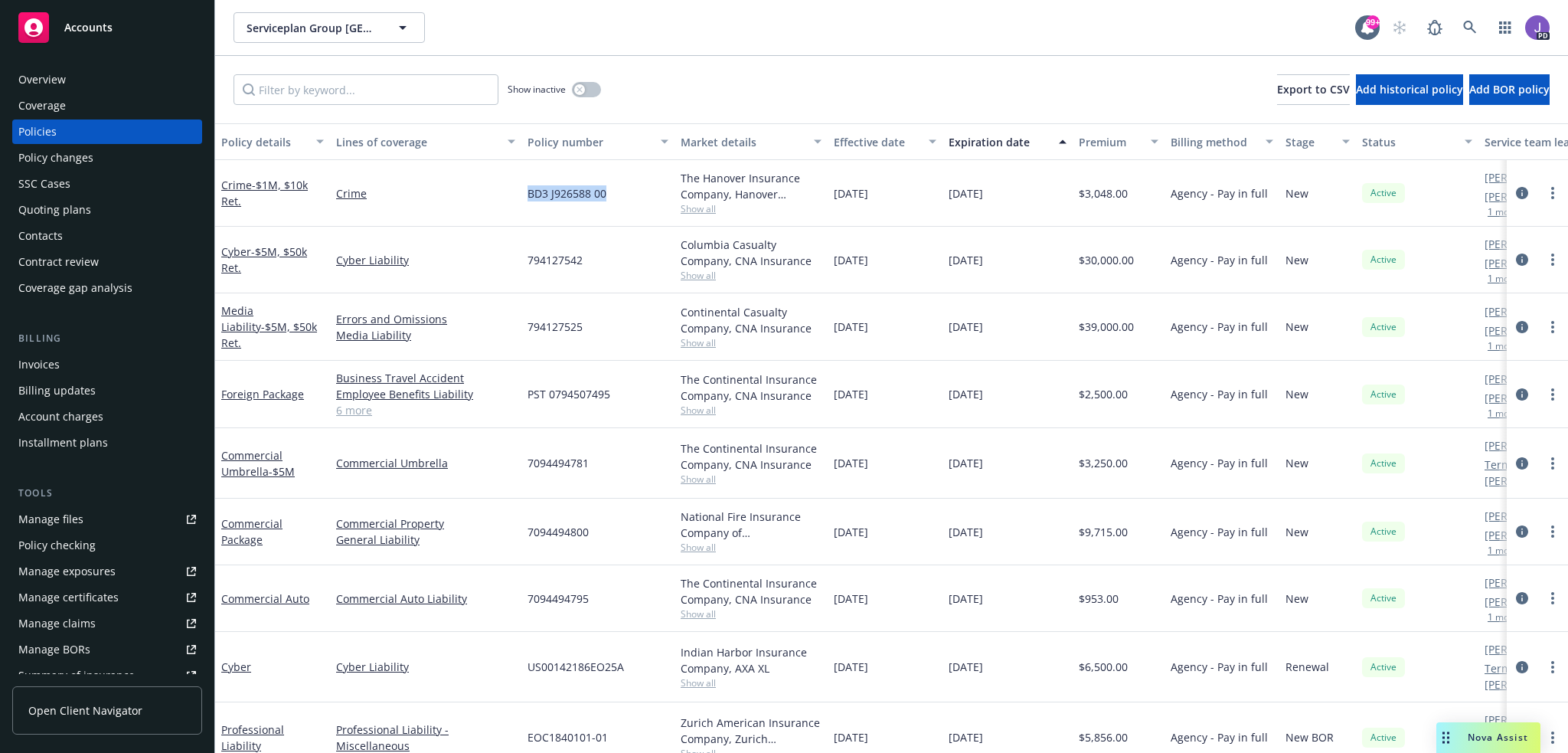
drag, startPoint x: 526, startPoint y: 190, endPoint x: 613, endPoint y: 194, distance: 87.1
click at [613, 194] on div "BD3 J926588 00" at bounding box center [597, 194] width 153 height 67
click at [953, 662] on span "07/01/2026" at bounding box center [966, 667] width 34 height 16
drag, startPoint x: 945, startPoint y: 666, endPoint x: 1016, endPoint y: 670, distance: 71.1
click at [1016, 670] on div "07/01/2026" at bounding box center [1008, 667] width 130 height 71
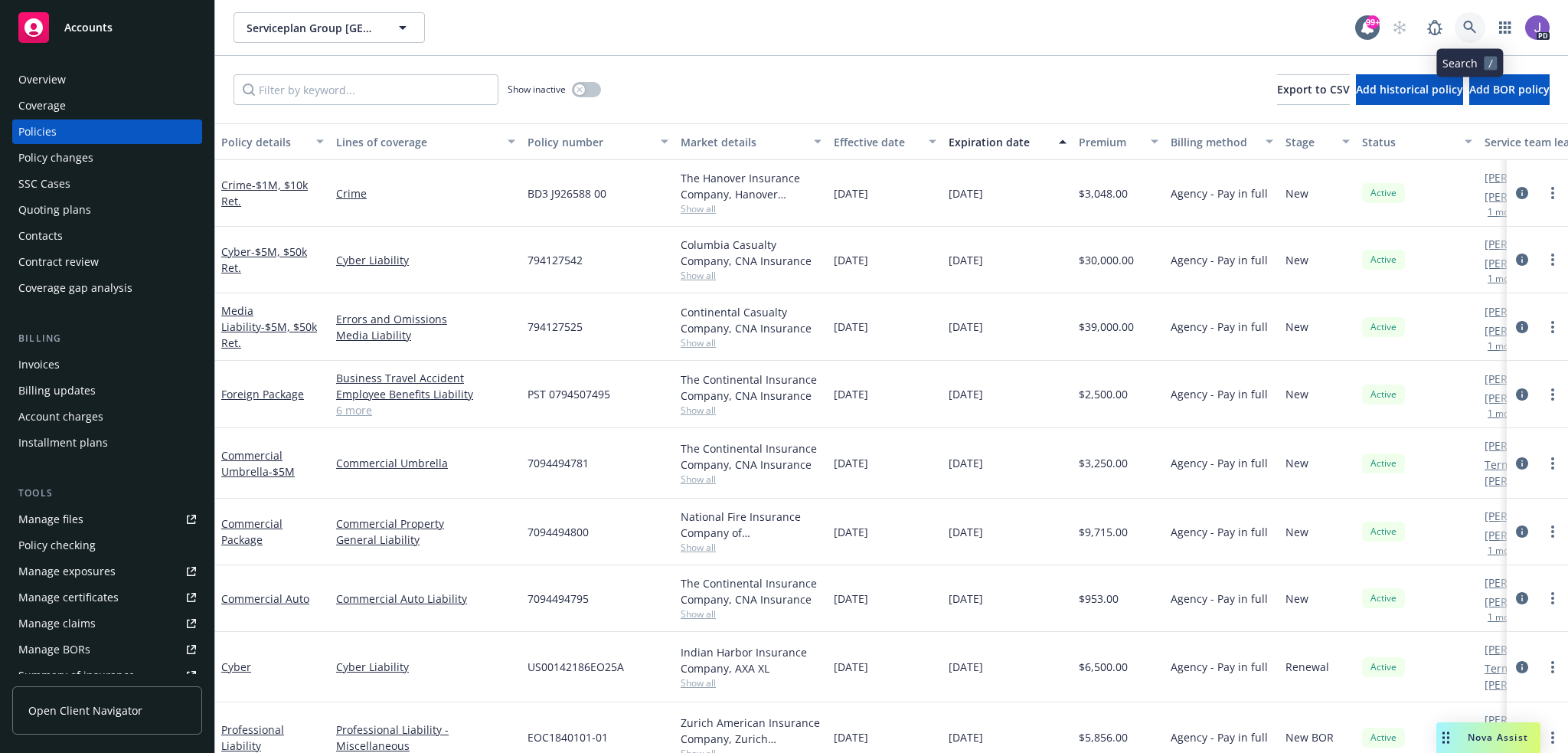
click at [1467, 28] on icon at bounding box center [1470, 27] width 14 height 14
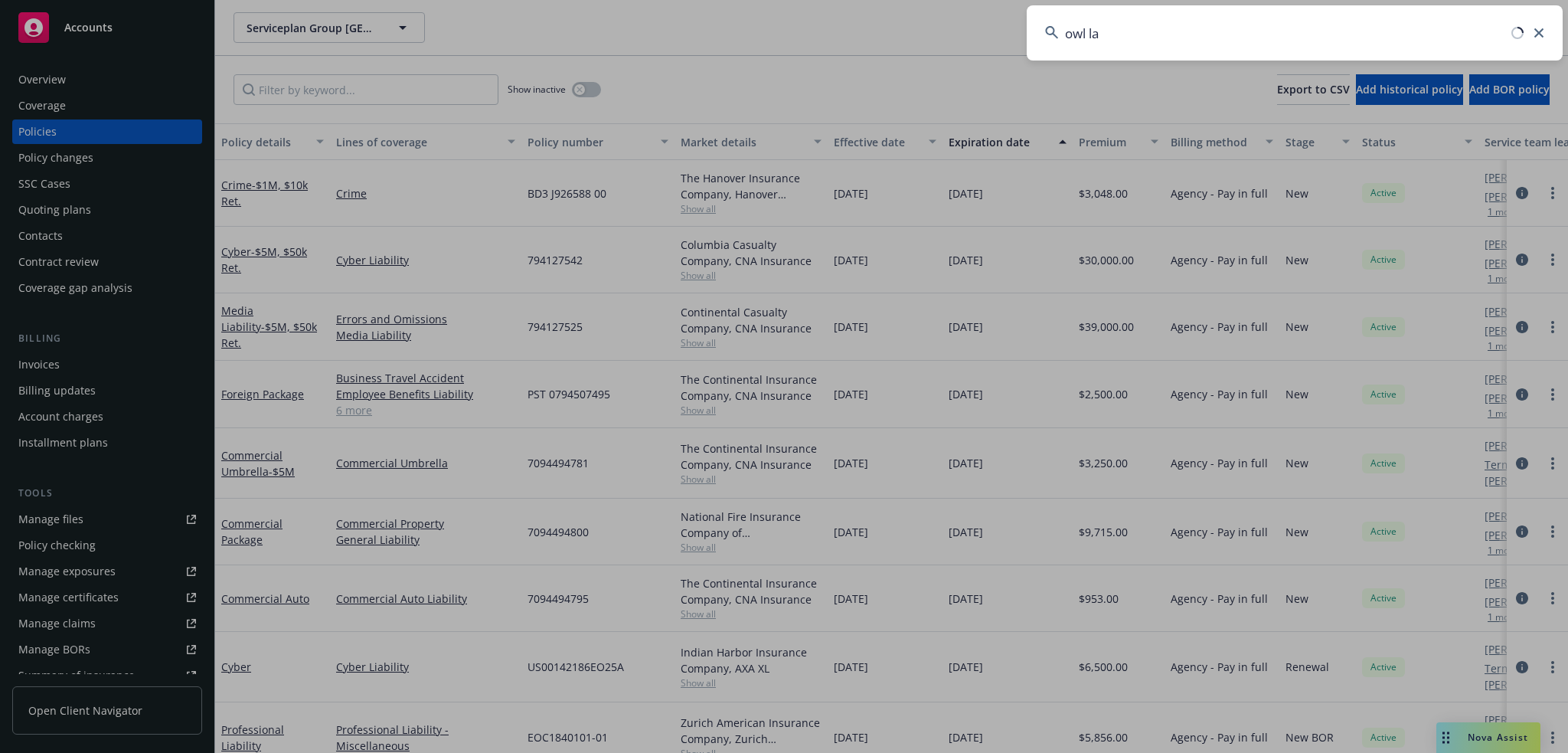
type input "owl lab"
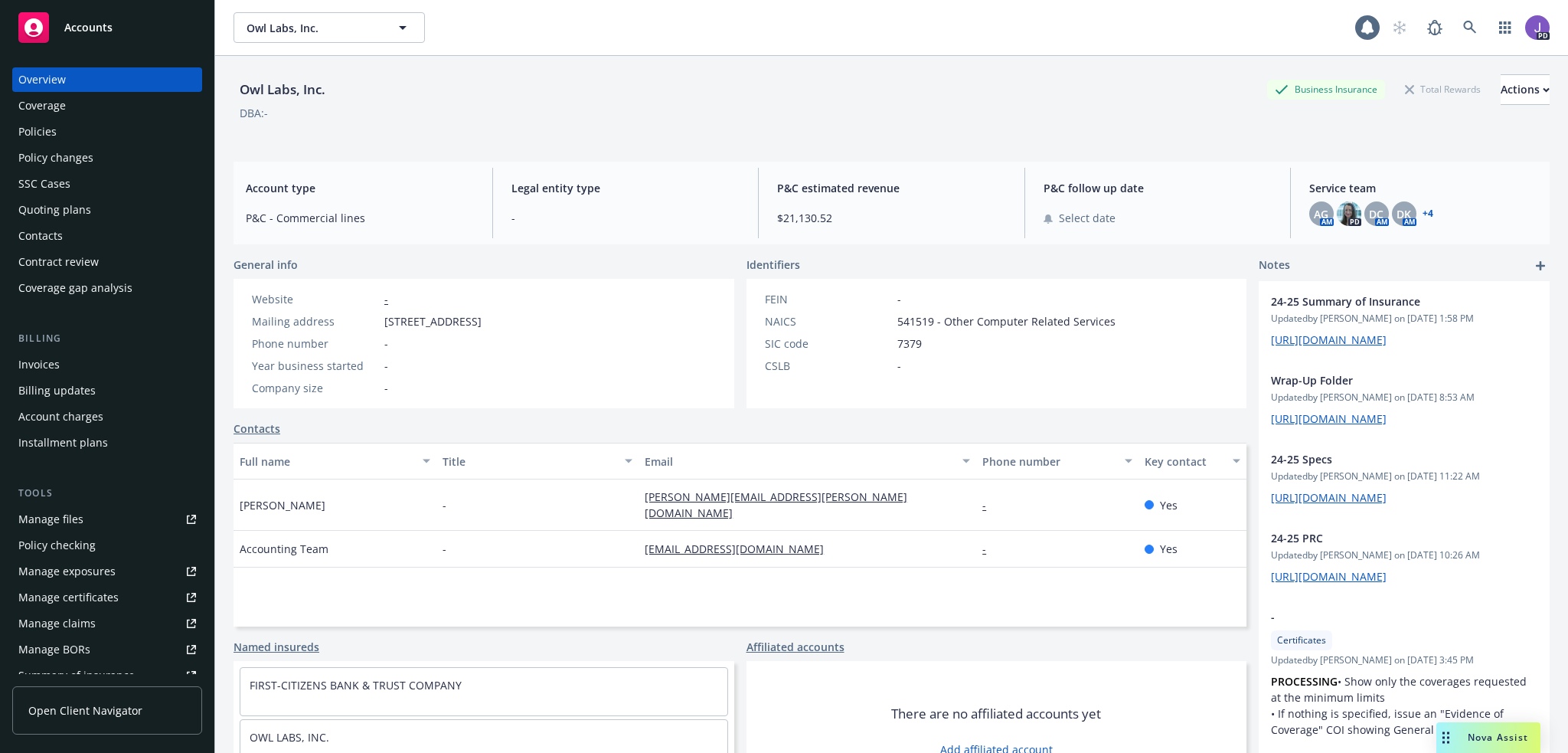
click at [94, 133] on div "Policies" at bounding box center [107, 132] width 178 height 24
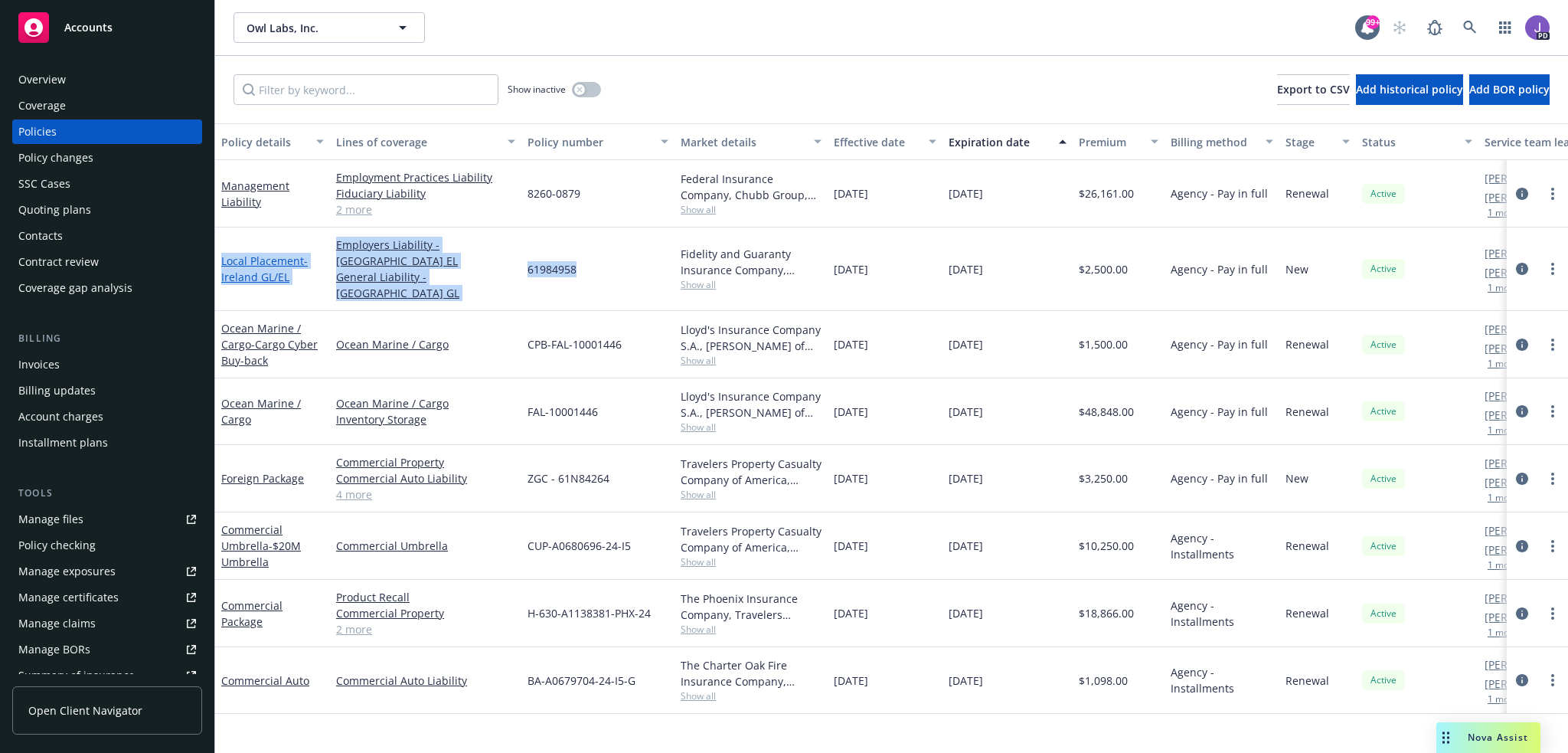
drag, startPoint x: 587, startPoint y: 263, endPoint x: 223, endPoint y: 255, distance: 364.1
click at [223, 255] on div "Local Placement - Ireland GL/EL Employers Liability - Ireland EL General Liabil…" at bounding box center [954, 269] width 1478 height 84
click at [611, 264] on div "61984958" at bounding box center [597, 269] width 153 height 84
drag, startPoint x: 611, startPoint y: 263, endPoint x: 237, endPoint y: 246, distance: 374.4
click at [237, 246] on div "Local Placement - Ireland GL/EL Employers Liability - Ireland EL General Liabil…" at bounding box center [954, 269] width 1478 height 84
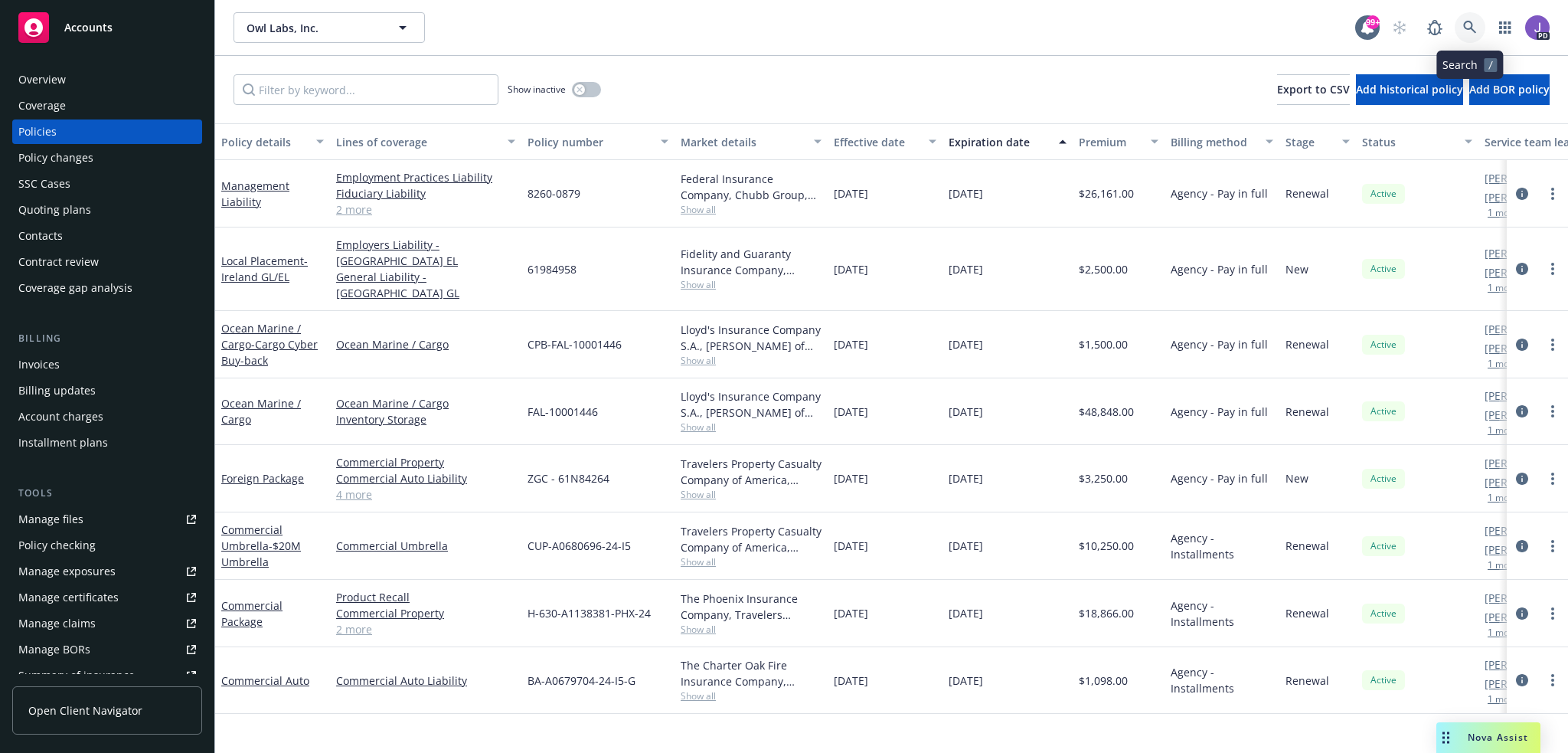
click at [1460, 20] on link at bounding box center [1470, 28] width 31 height 31
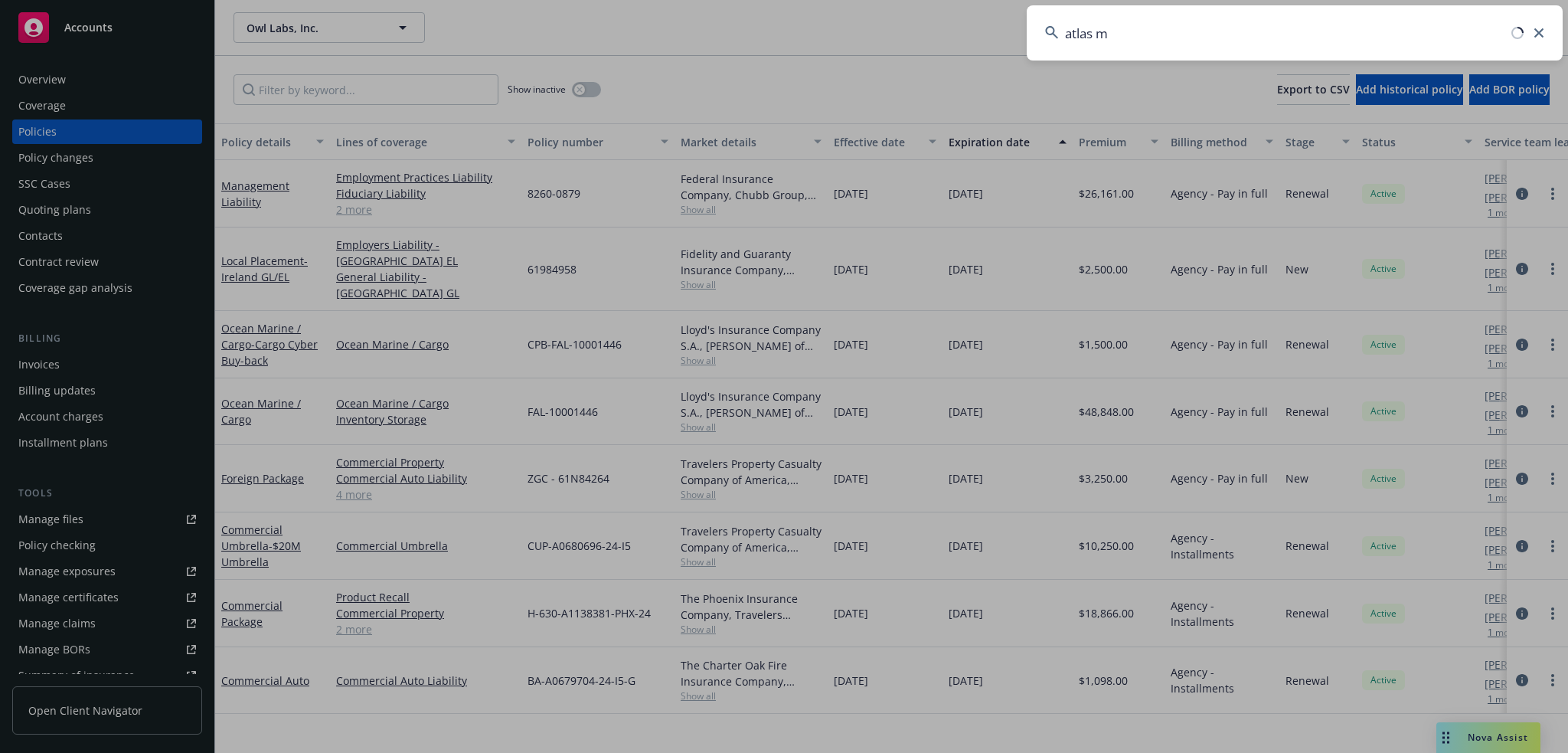
type input "atlas ms"
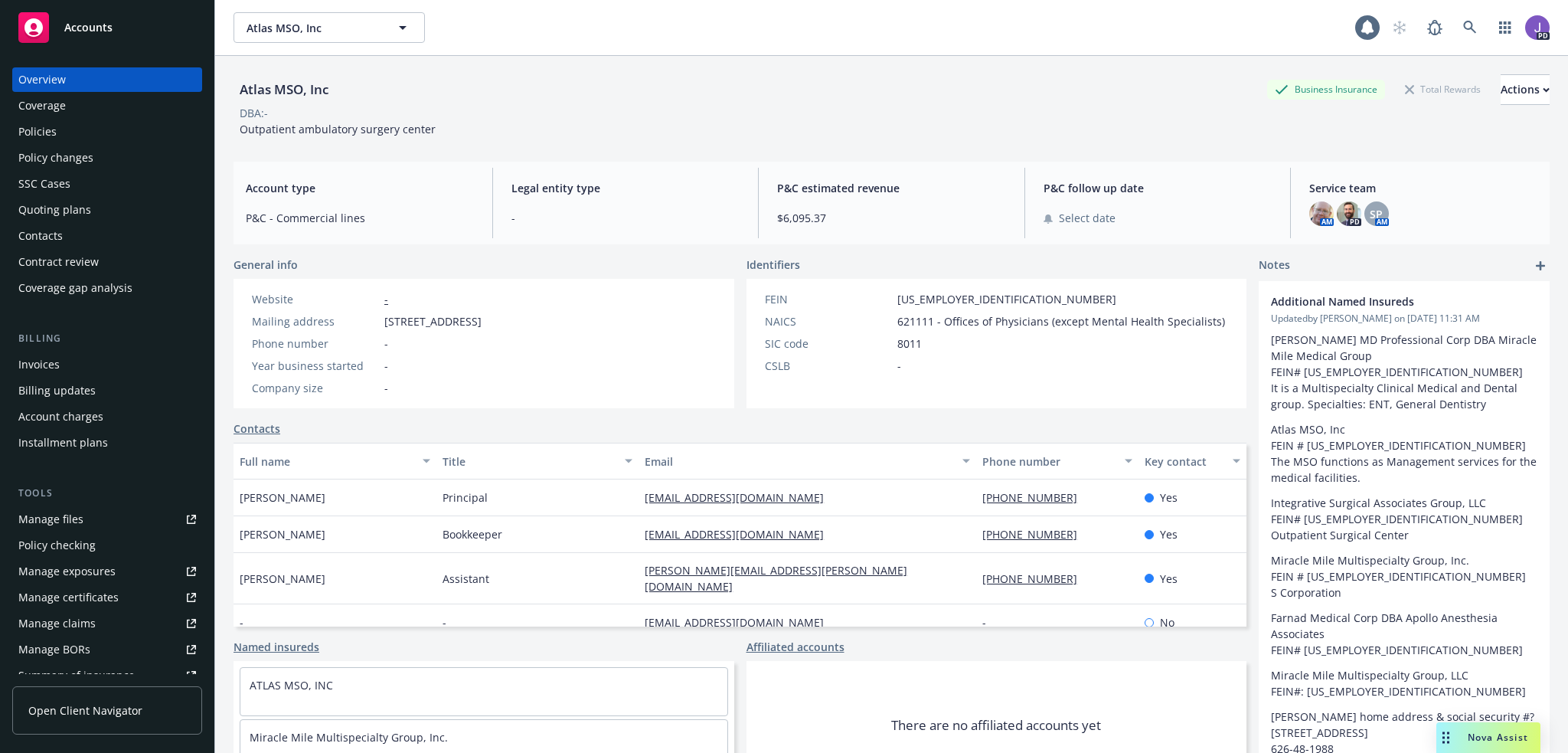
click at [50, 130] on div "Policies" at bounding box center [37, 132] width 38 height 24
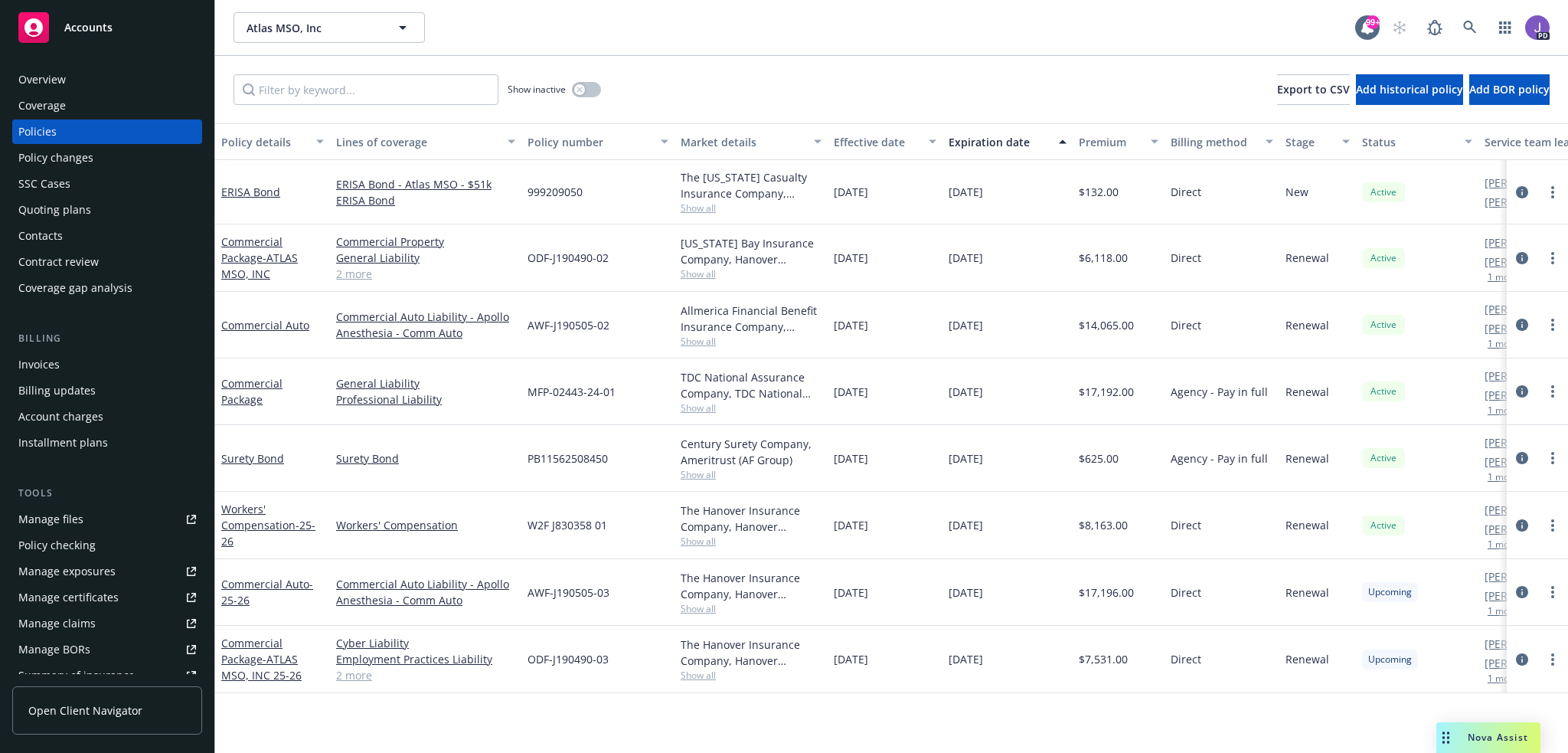
click at [575, 589] on span "AWF-J190505-03" at bounding box center [568, 593] width 82 height 16
copy span "J190505"
click at [574, 658] on span "ODF-J190490-03" at bounding box center [568, 659] width 81 height 16
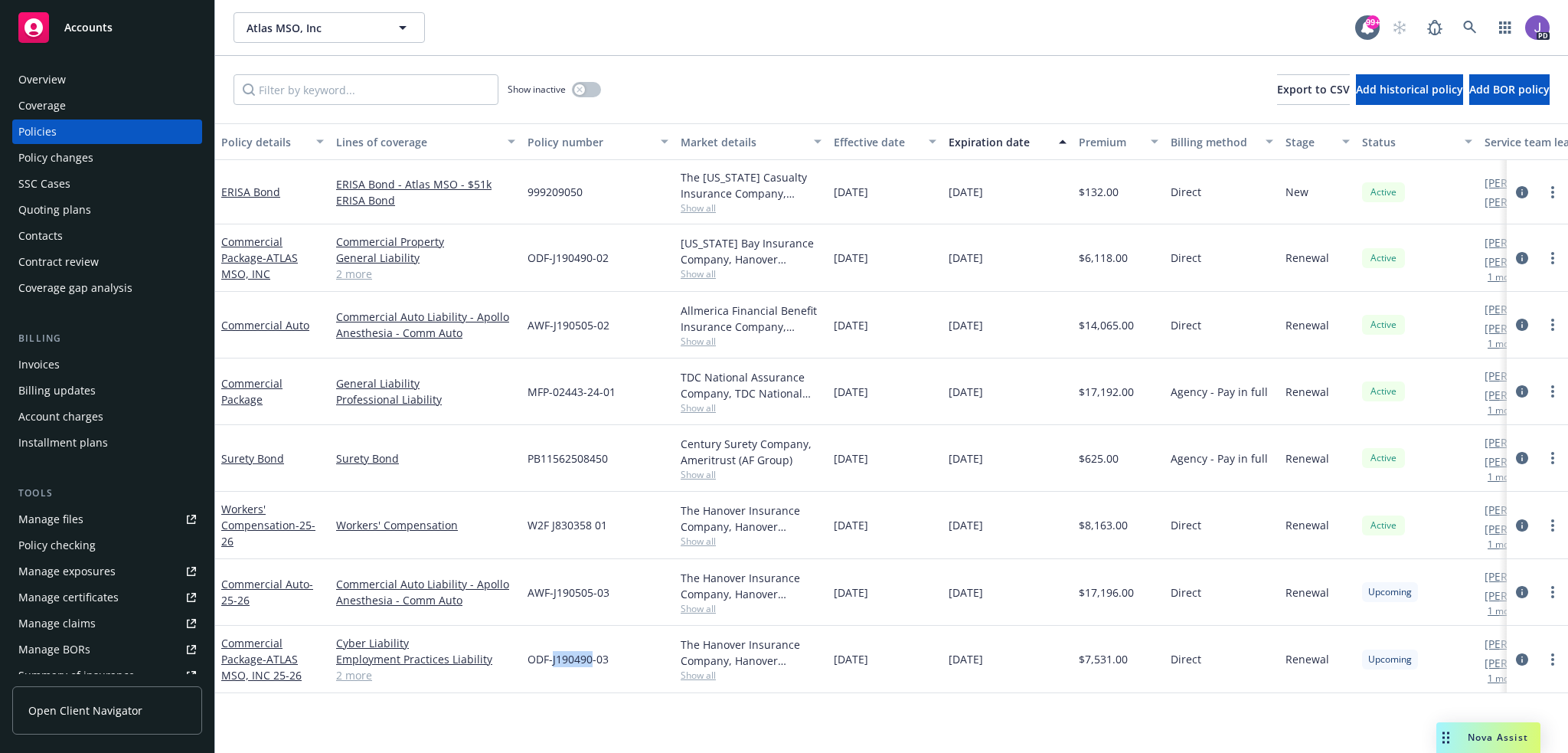
copy span "J190490"
click at [89, 82] on div "Overview" at bounding box center [107, 80] width 178 height 24
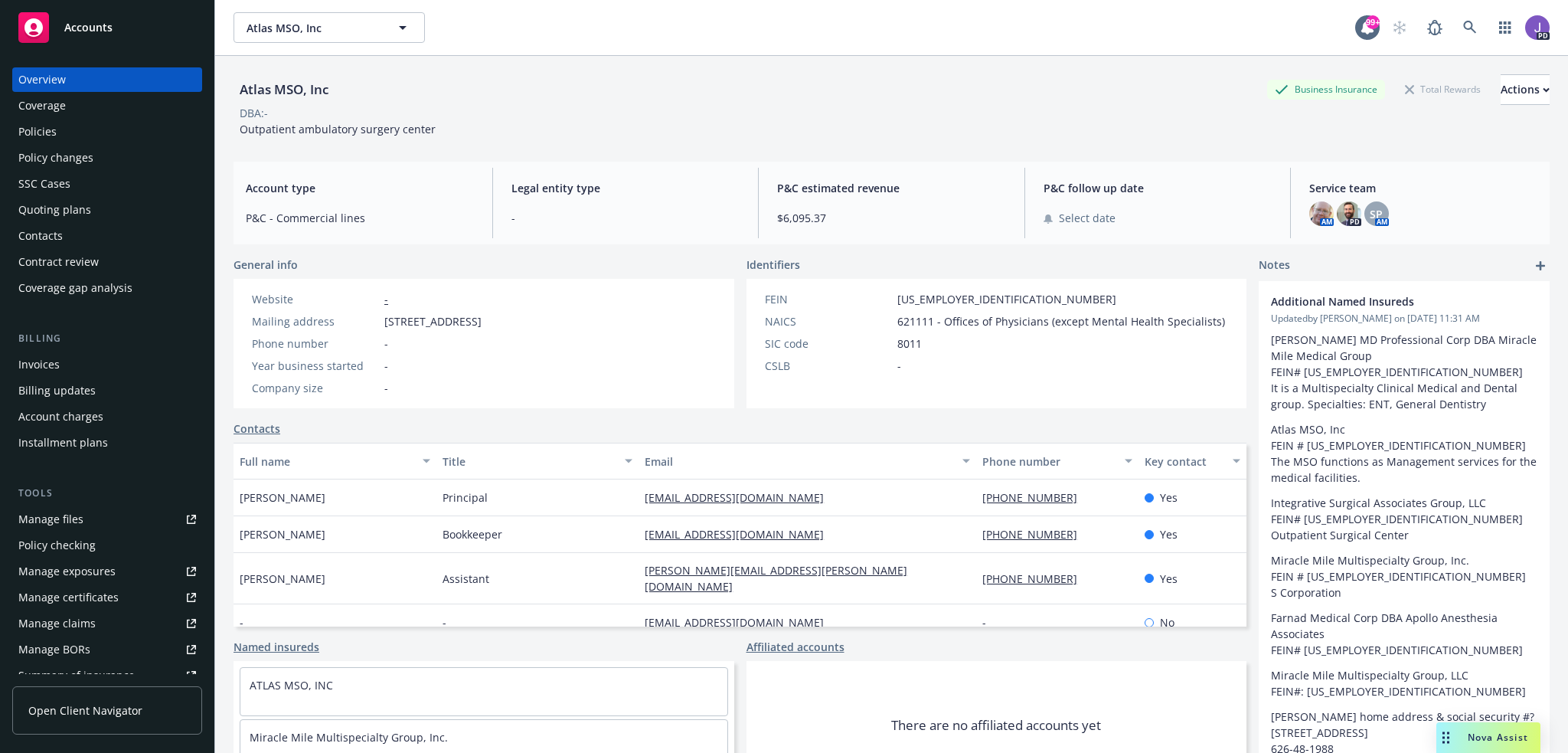
click at [481, 321] on span "5757 Wilshire Blvd Ste PR2, Los Angeles, CA, 90036" at bounding box center [433, 321] width 98 height 16
copy span "90036"
click at [70, 140] on div "Policies" at bounding box center [107, 132] width 178 height 24
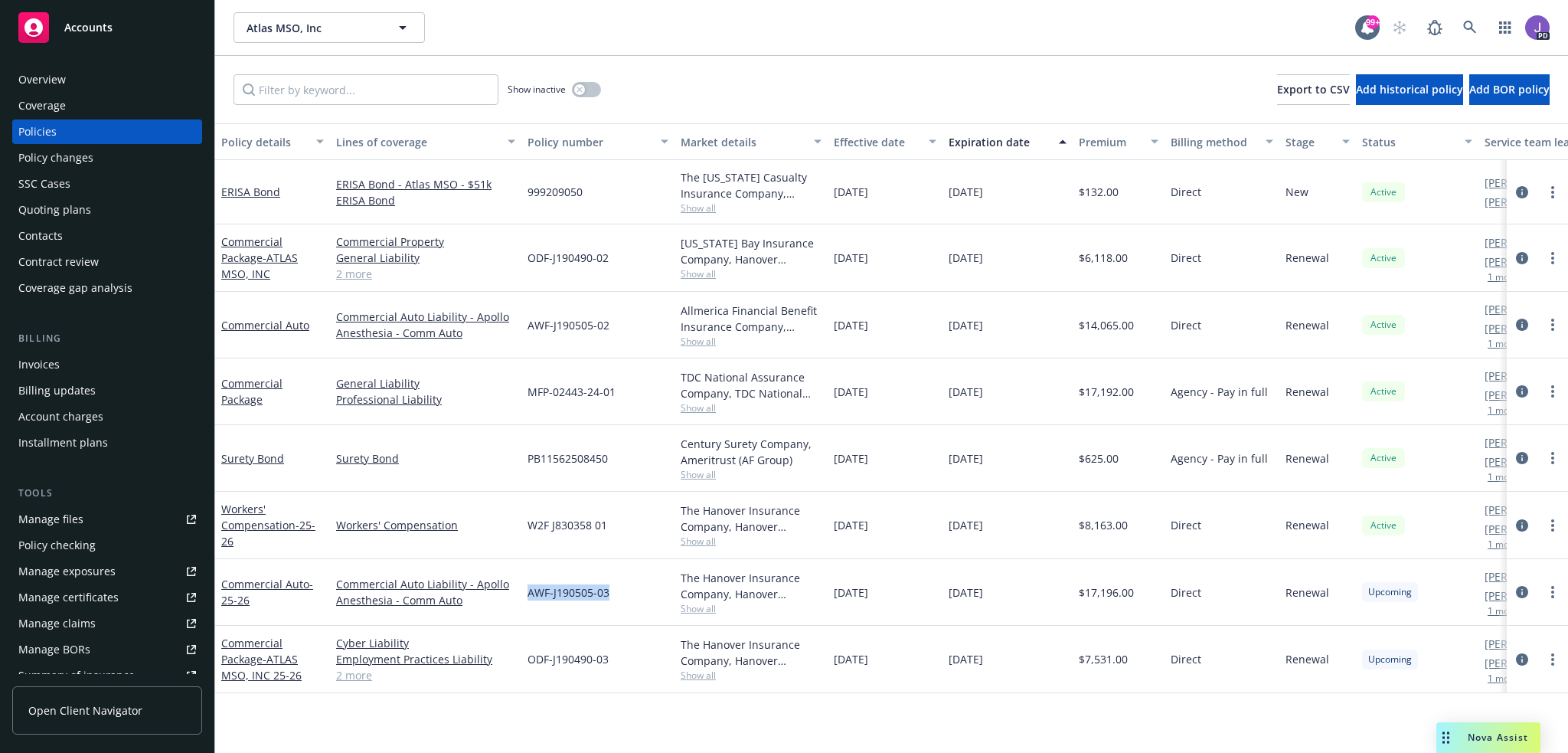
drag, startPoint x: 615, startPoint y: 590, endPoint x: 527, endPoint y: 590, distance: 88.0
click at [527, 590] on div "AWF-J190505-03" at bounding box center [597, 593] width 153 height 67
copy span "AWF-J190505-03"
click at [751, 88] on div "Show inactive Export to CSV Add historical policy Add BOR policy" at bounding box center [892, 89] width 1353 height 67
click at [750, 86] on div "Show inactive Export to CSV Add historical policy Add BOR policy" at bounding box center [892, 89] width 1353 height 67
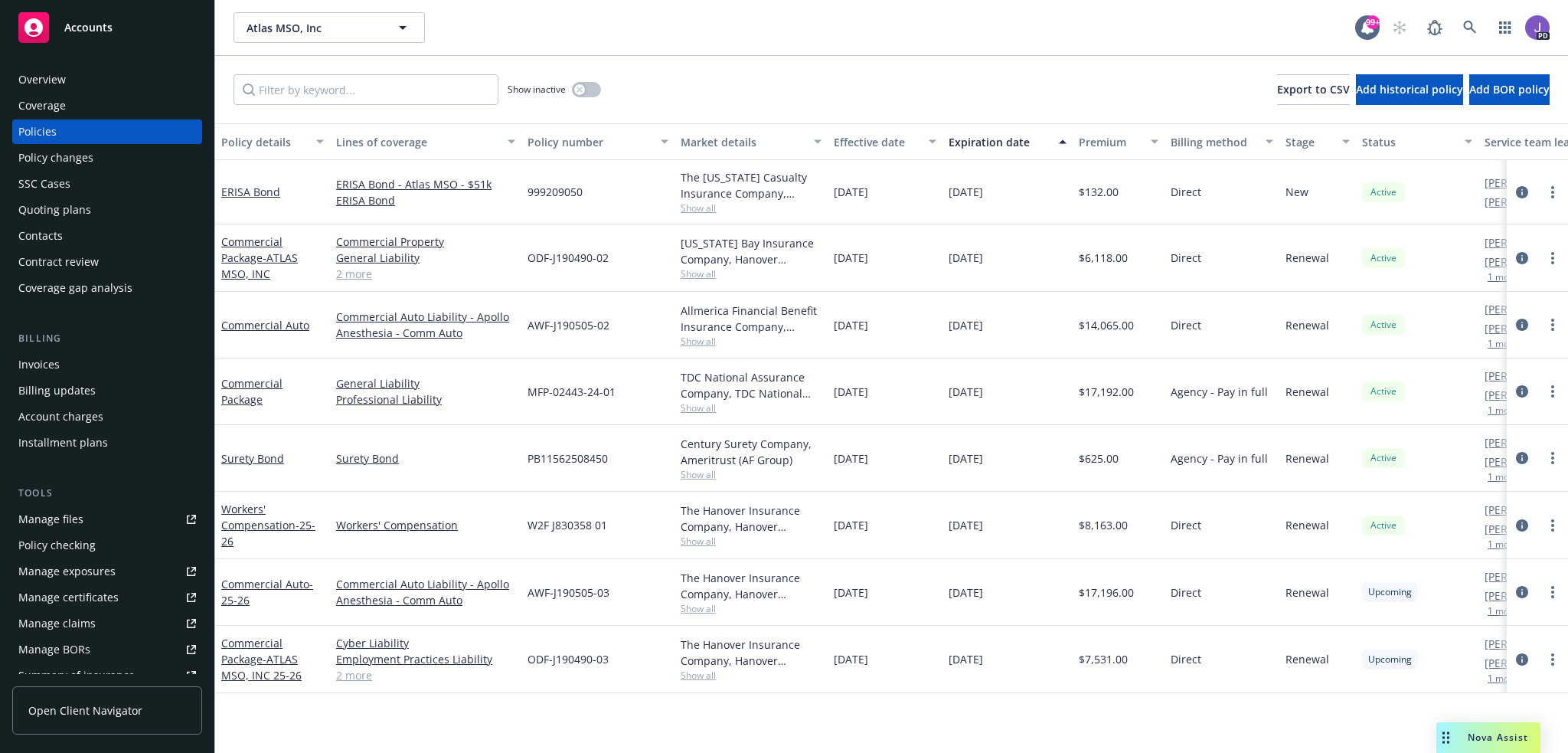
click at [562, 587] on span "AWF-J190505-03" at bounding box center [568, 593] width 82 height 16
drag, startPoint x: 562, startPoint y: 587, endPoint x: 568, endPoint y: 579, distance: 10.0
click at [563, 587] on span "AWF-J190505-03" at bounding box center [568, 593] width 82 height 16
copy span "J190505"
click at [567, 655] on span "ODF-J190490-03" at bounding box center [568, 659] width 81 height 16
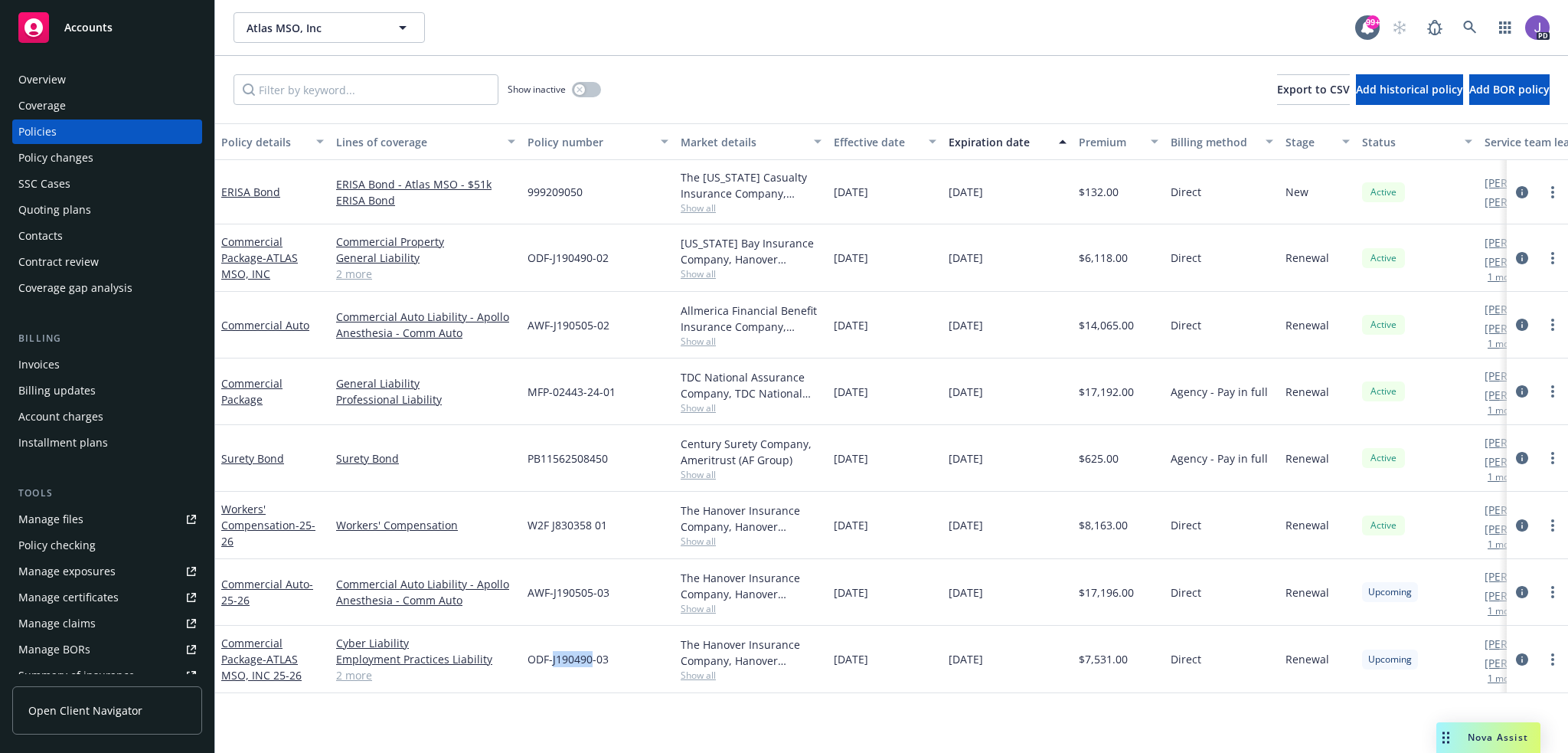
click at [567, 655] on span "ODF-J190490-03" at bounding box center [568, 659] width 81 height 16
copy span "J190490"
click at [1471, 29] on icon at bounding box center [1470, 27] width 13 height 13
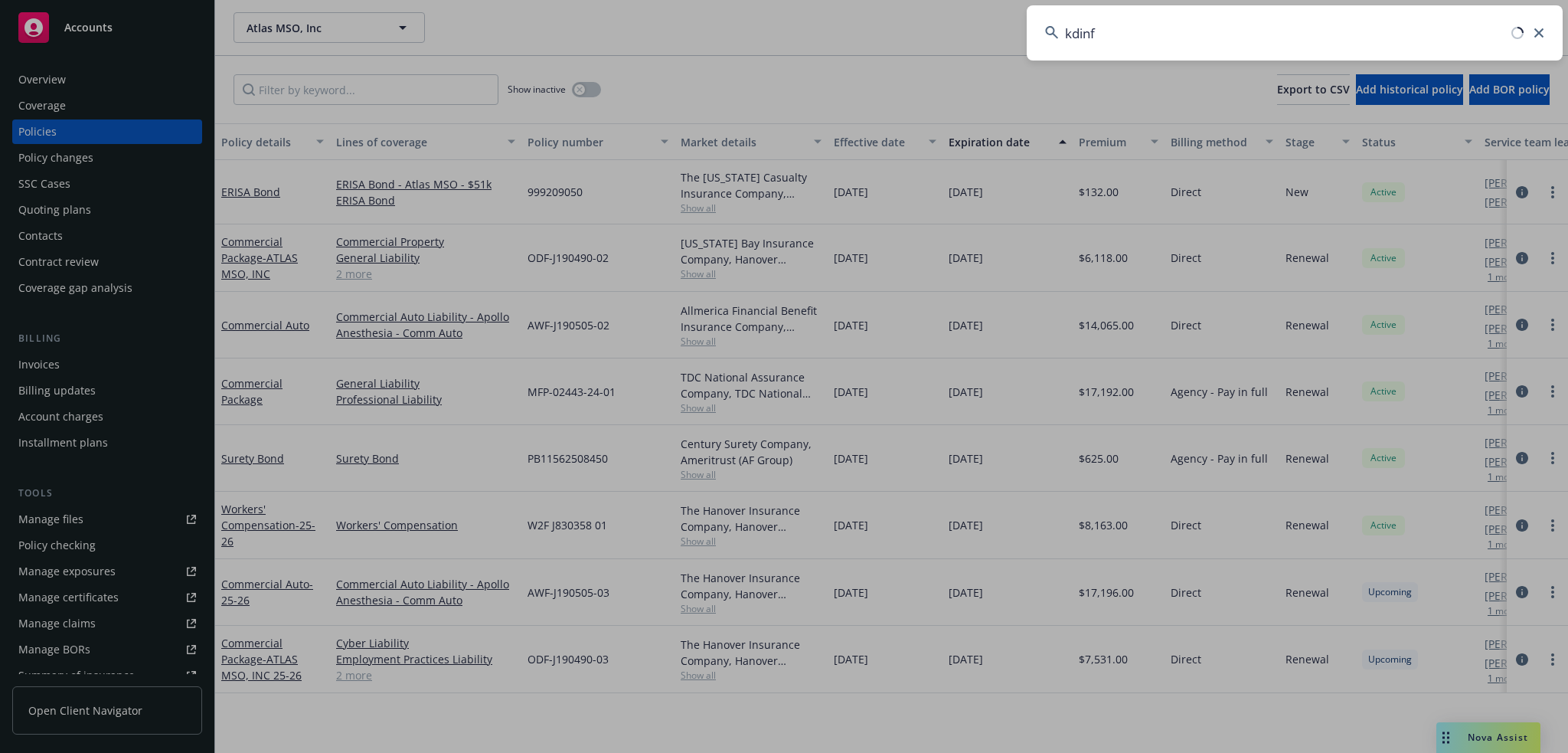
type input "kdinfo"
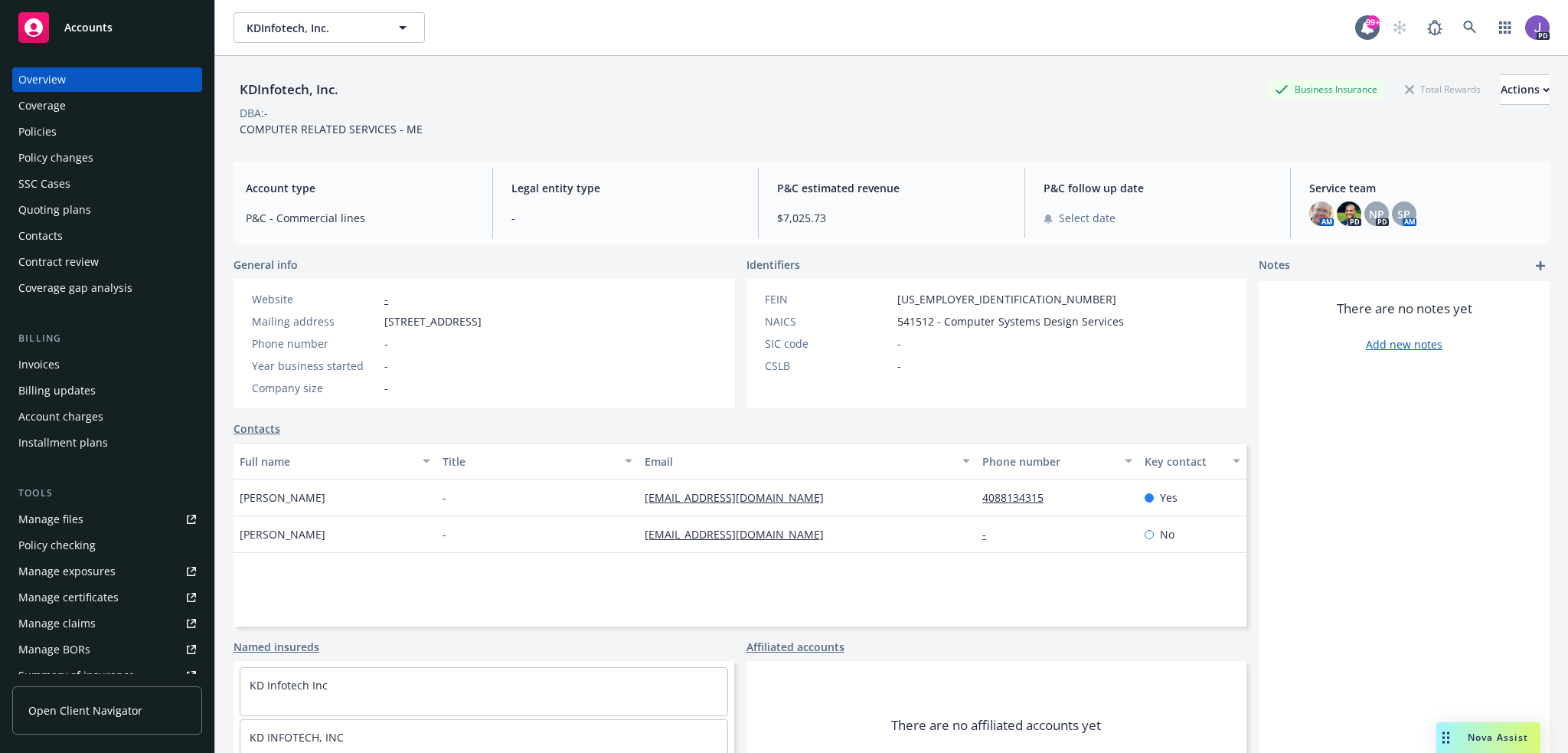
click at [76, 202] on div "Quoting plans" at bounding box center [54, 210] width 72 height 24
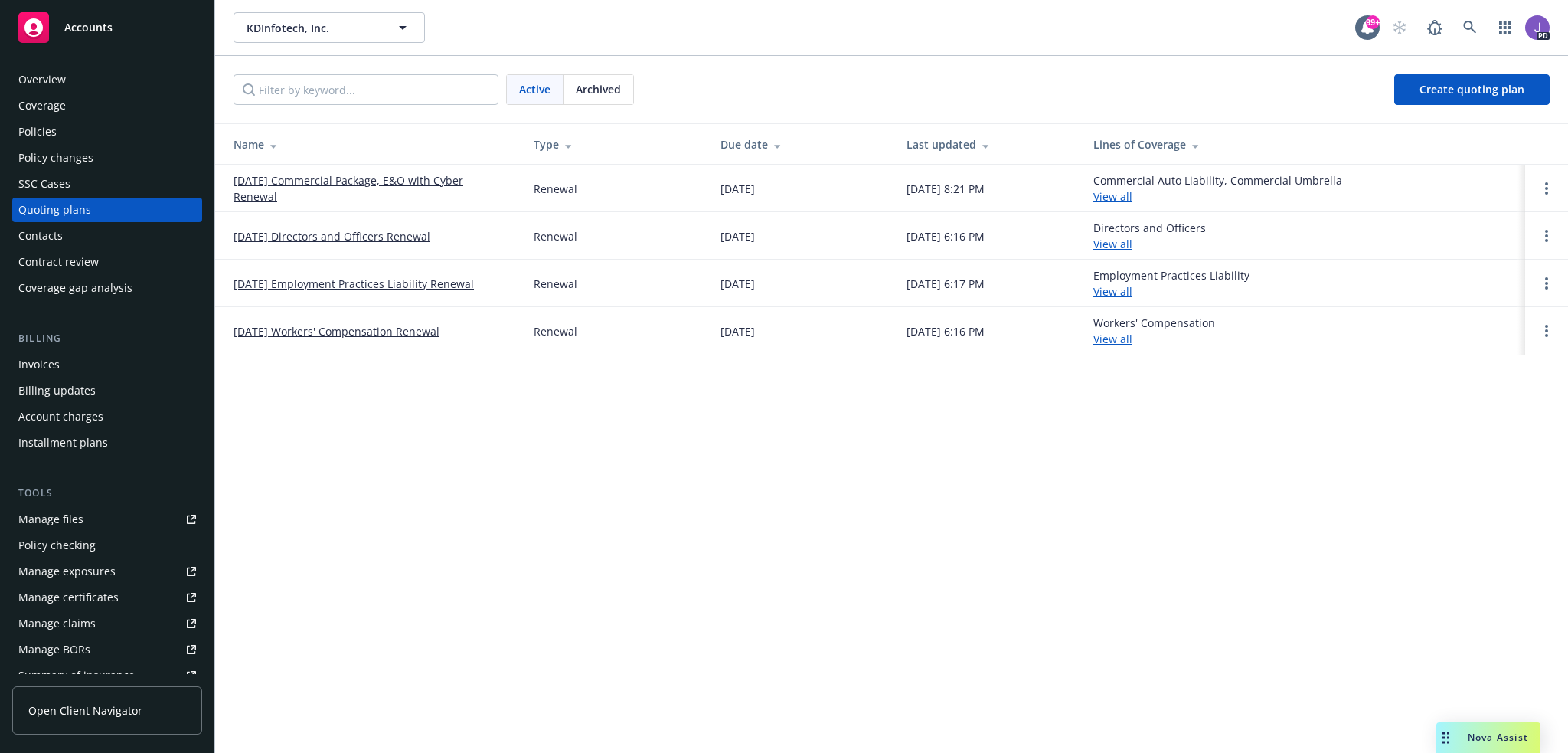
click at [333, 330] on link "[DATE] Workers' Compensation Renewal" at bounding box center [336, 332] width 206 height 16
click at [319, 329] on link "[DATE] Workers' Compensation Renewal" at bounding box center [336, 332] width 206 height 16
click at [586, 91] on span "Archived" at bounding box center [598, 89] width 46 height 16
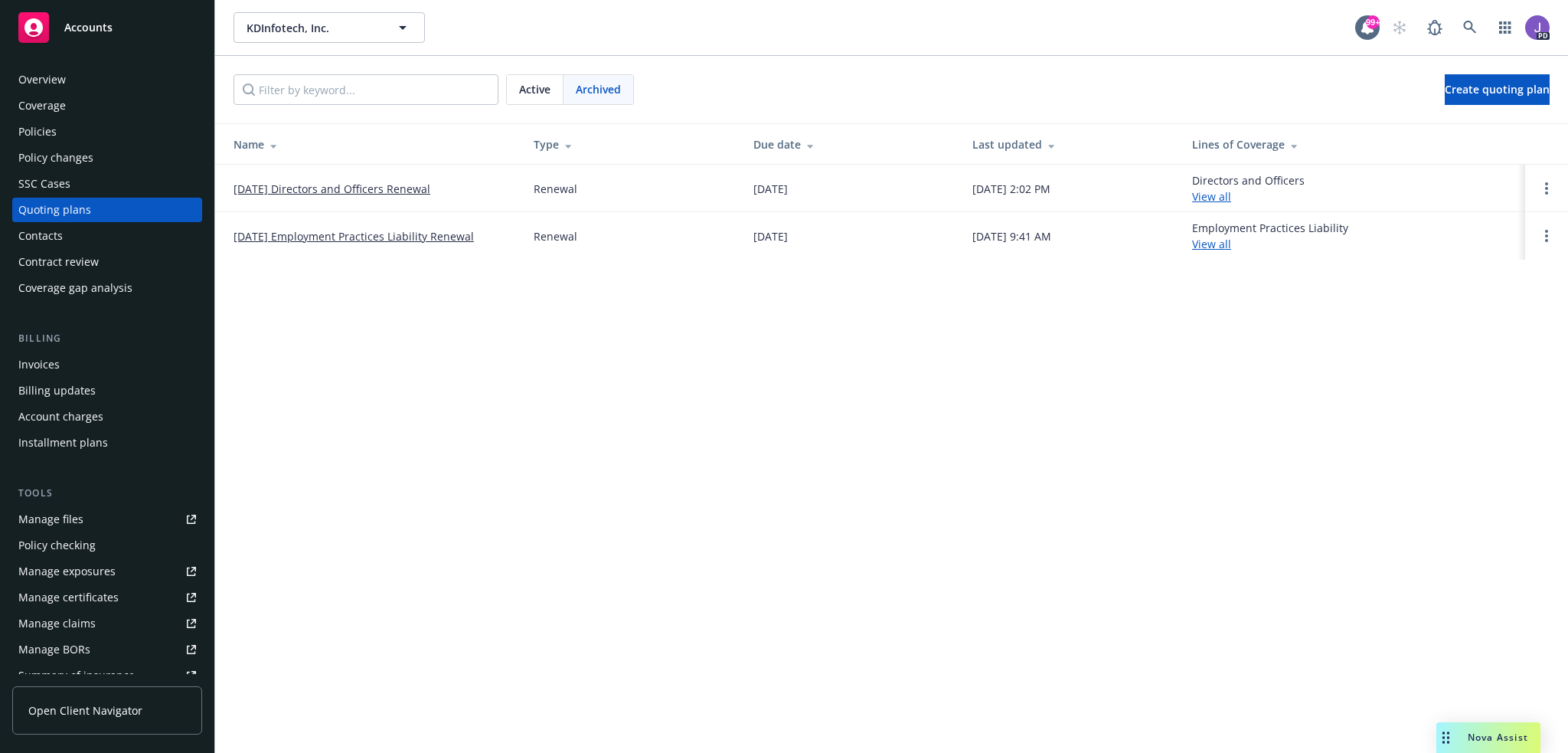
click at [531, 82] on span "Active" at bounding box center [535, 89] width 32 height 16
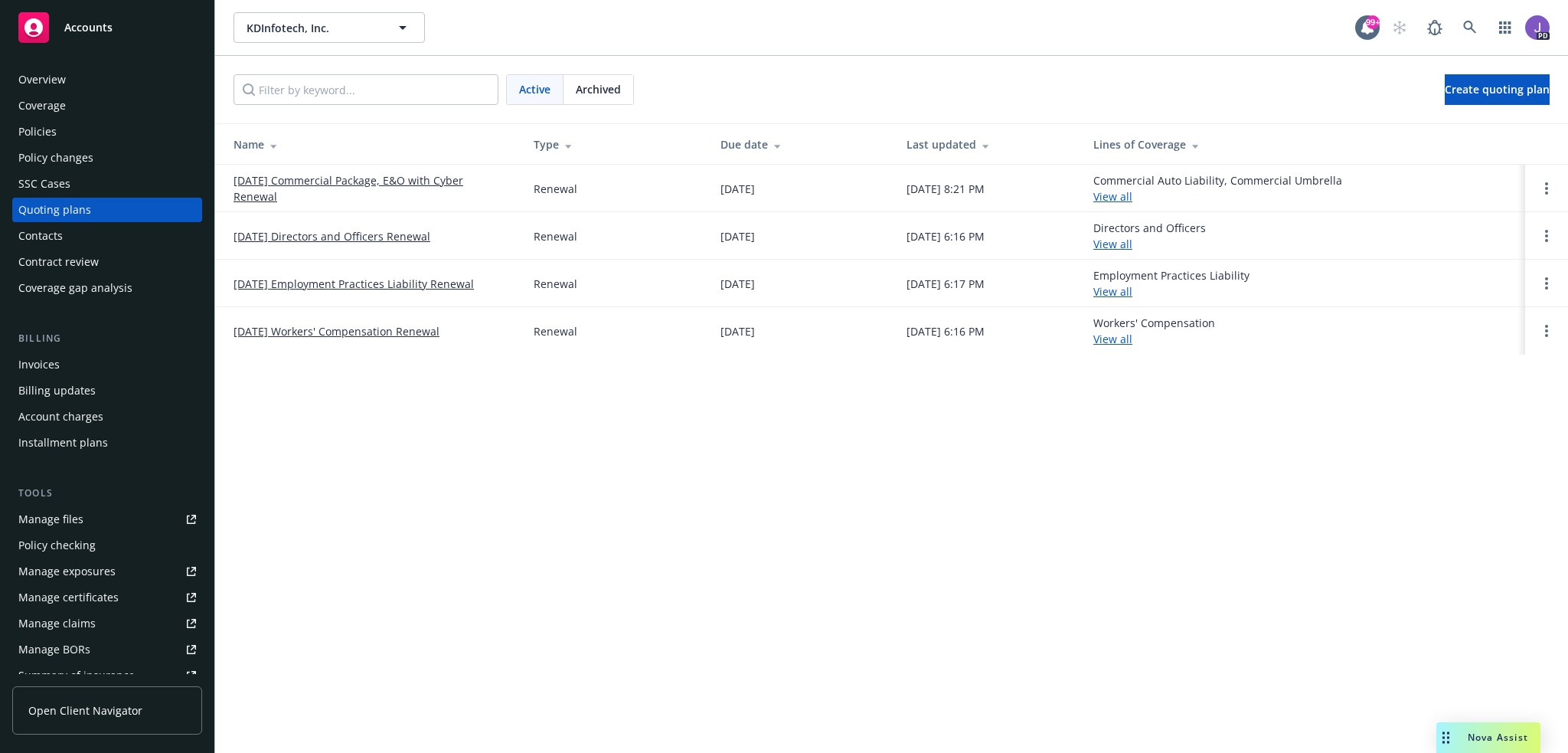
click at [88, 135] on div "Policies" at bounding box center [107, 132] width 178 height 24
click at [1469, 21] on icon at bounding box center [1470, 27] width 13 height 13
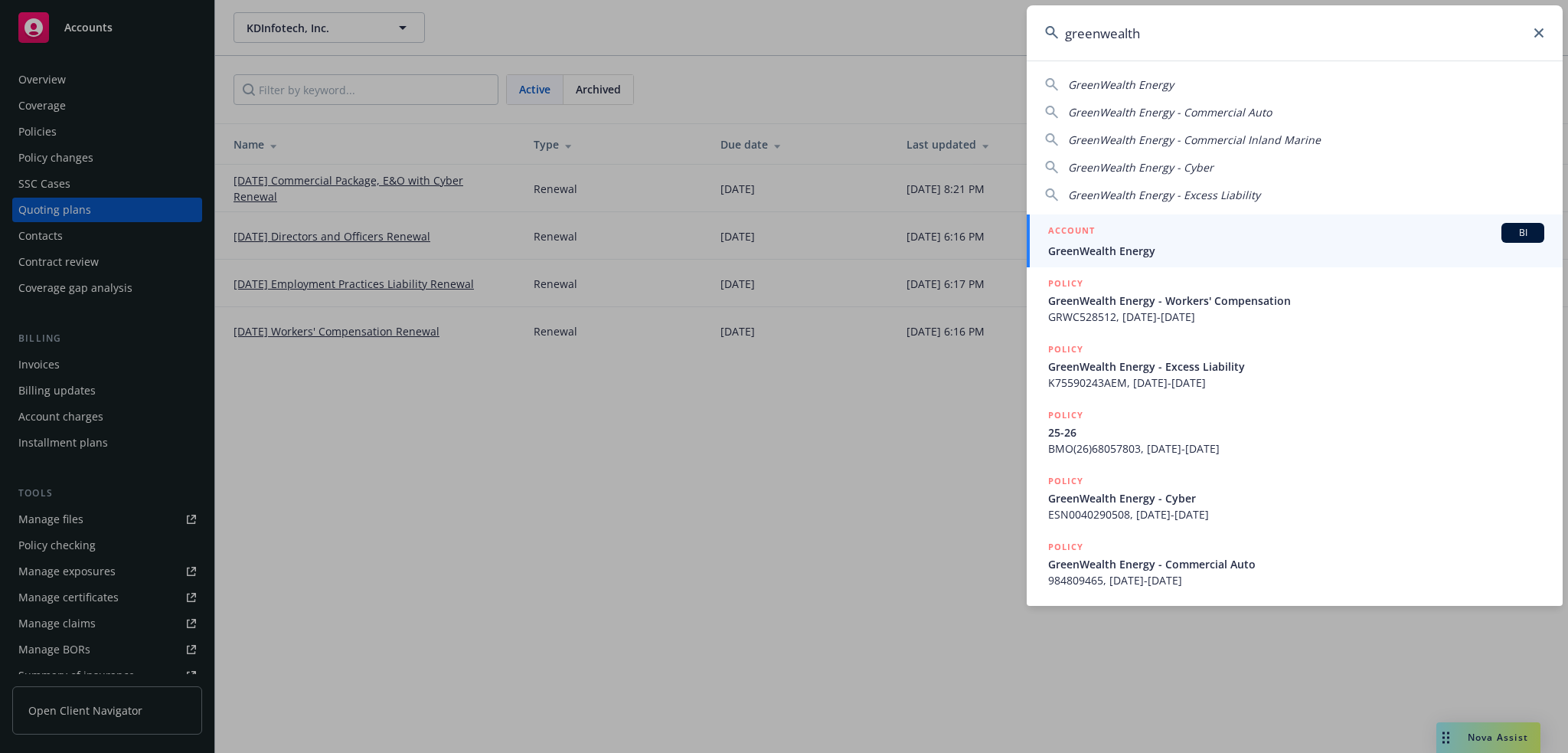
type input "greenwealth"
click at [1185, 249] on span "GreenWealth Energy" at bounding box center [1297, 251] width 496 height 16
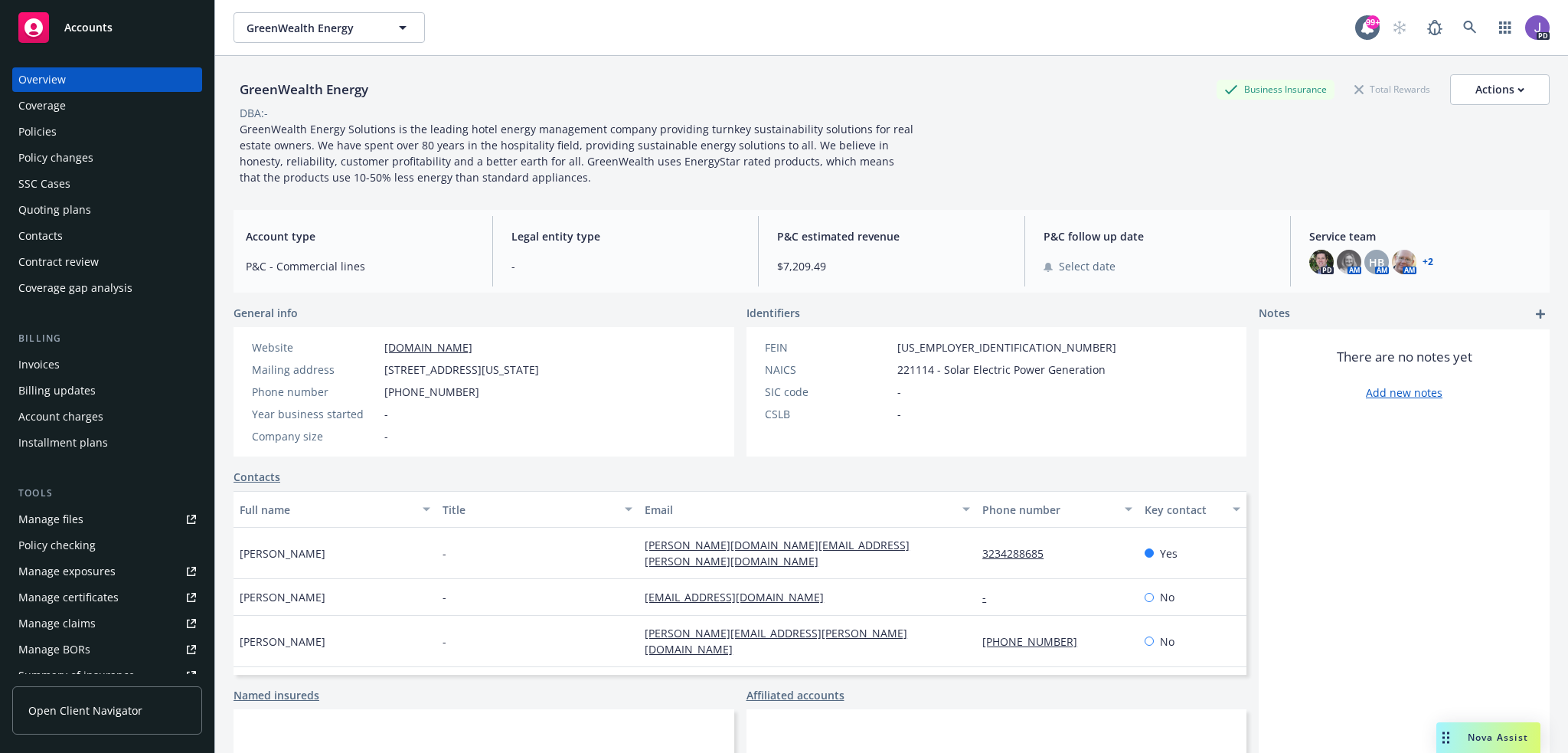
click at [110, 130] on div "Policies" at bounding box center [107, 132] width 178 height 24
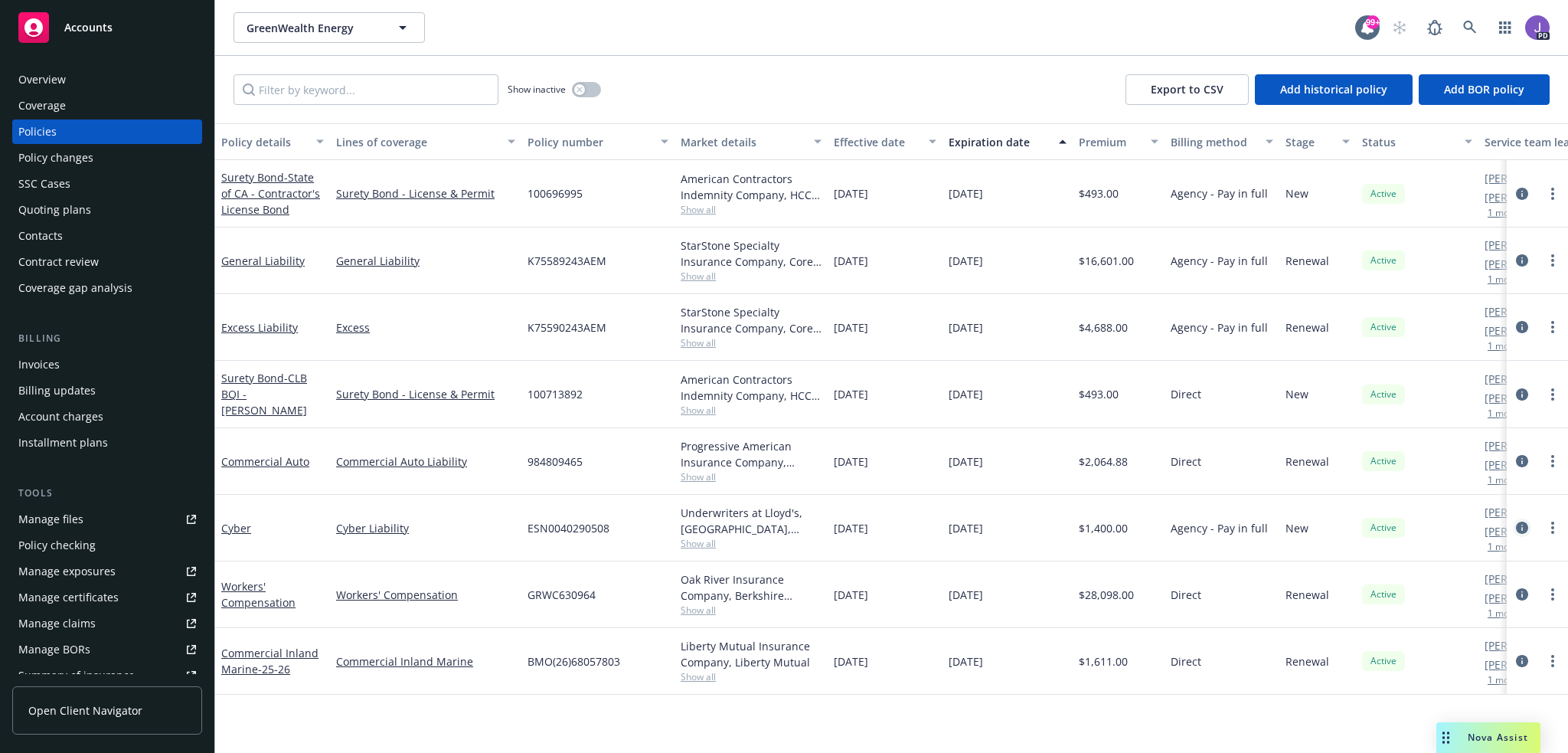
click at [1521, 523] on icon "circleInformation" at bounding box center [1522, 527] width 12 height 12
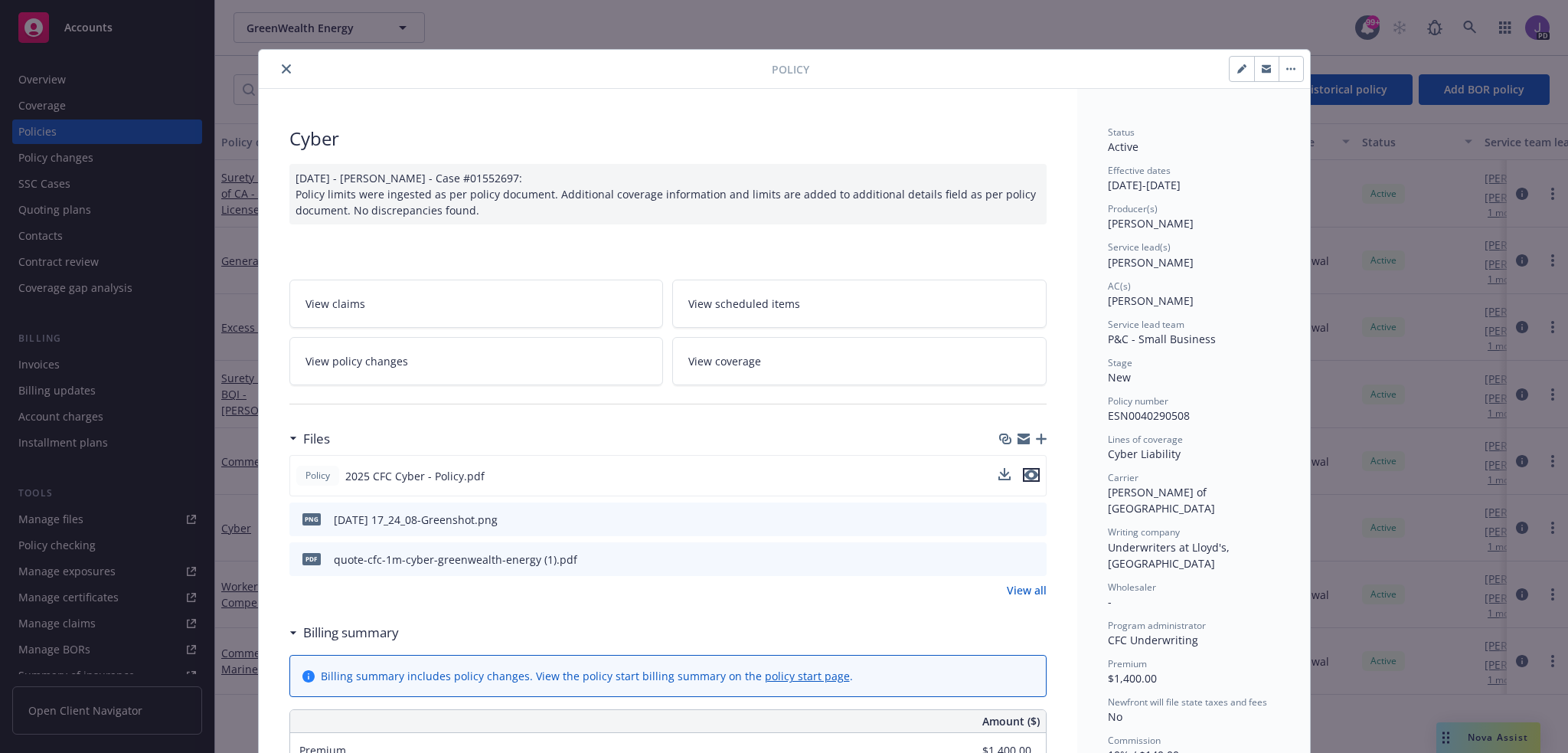
click at [1027, 474] on icon "preview file" at bounding box center [1031, 474] width 14 height 11
click at [282, 65] on icon "close" at bounding box center [286, 68] width 9 height 9
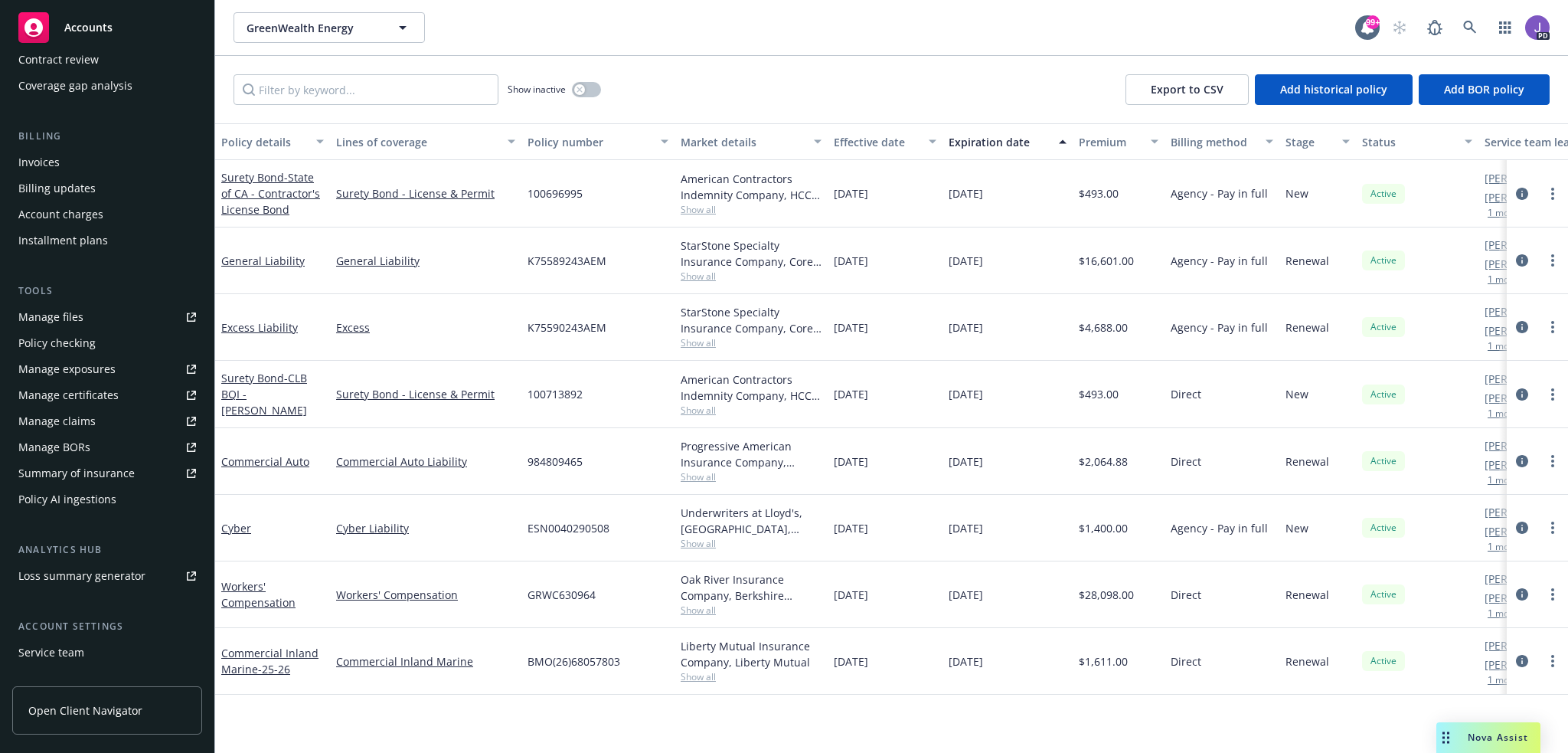
scroll to position [230, 0]
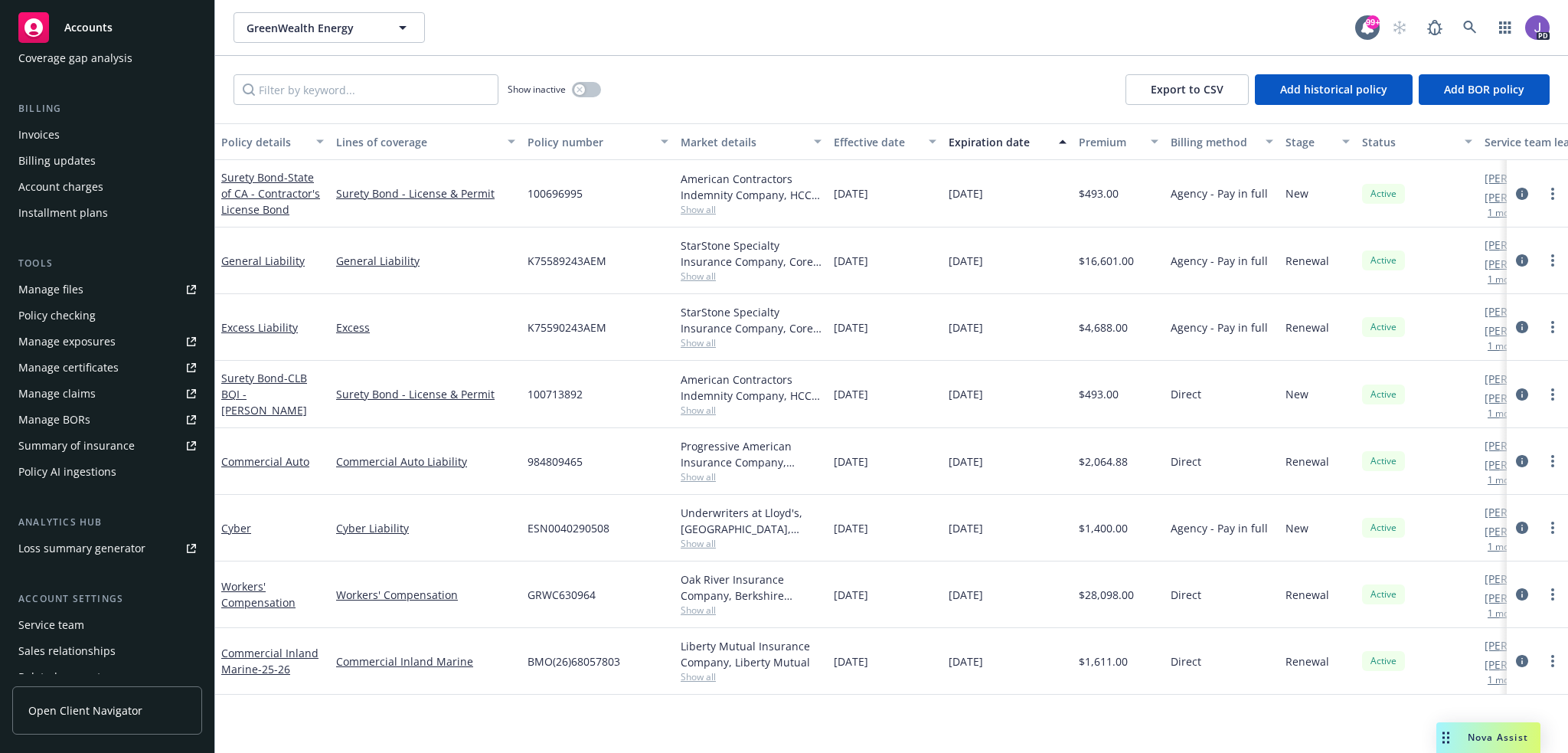
click at [80, 627] on div "Service team" at bounding box center [51, 625] width 66 height 24
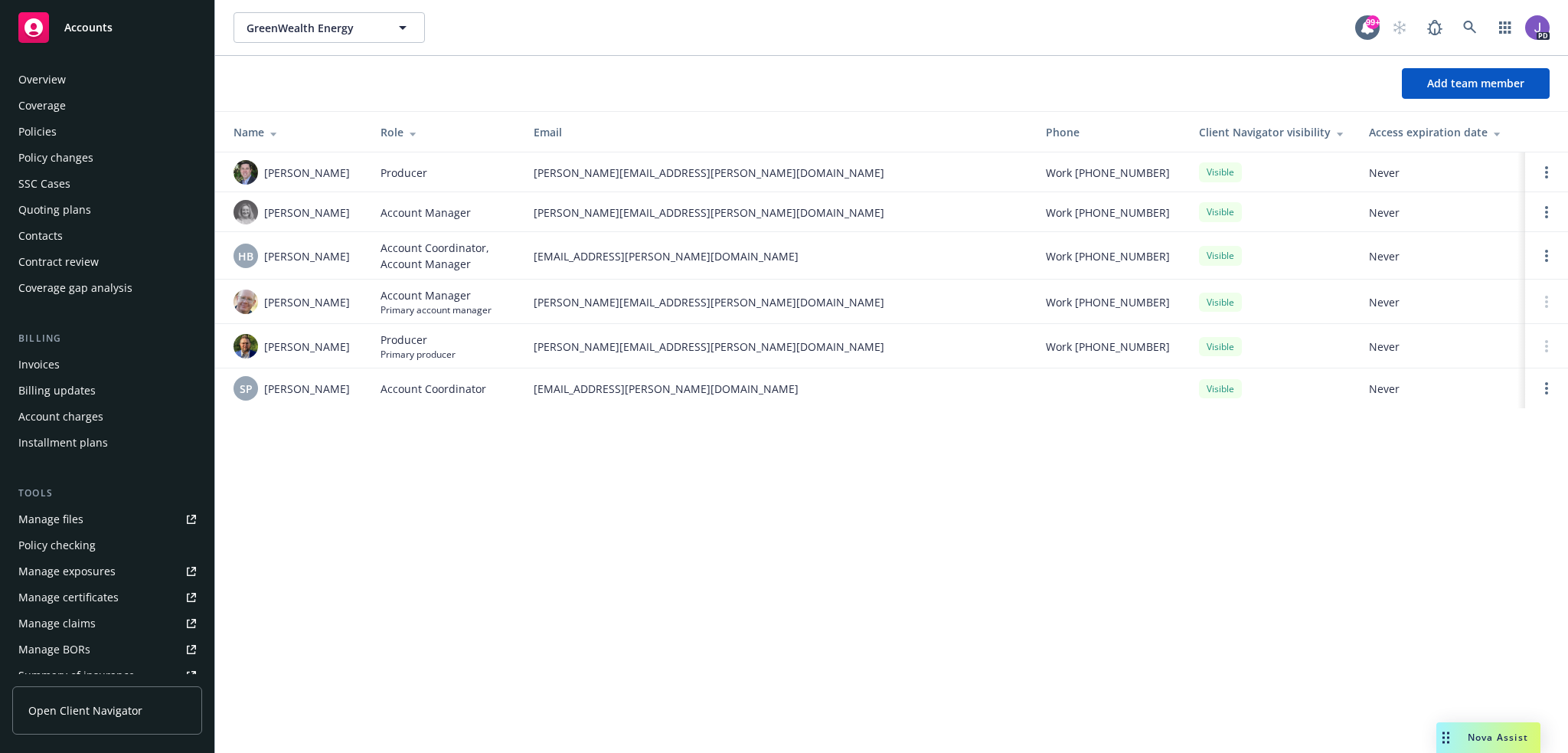
click at [53, 134] on div "Policies" at bounding box center [37, 132] width 38 height 24
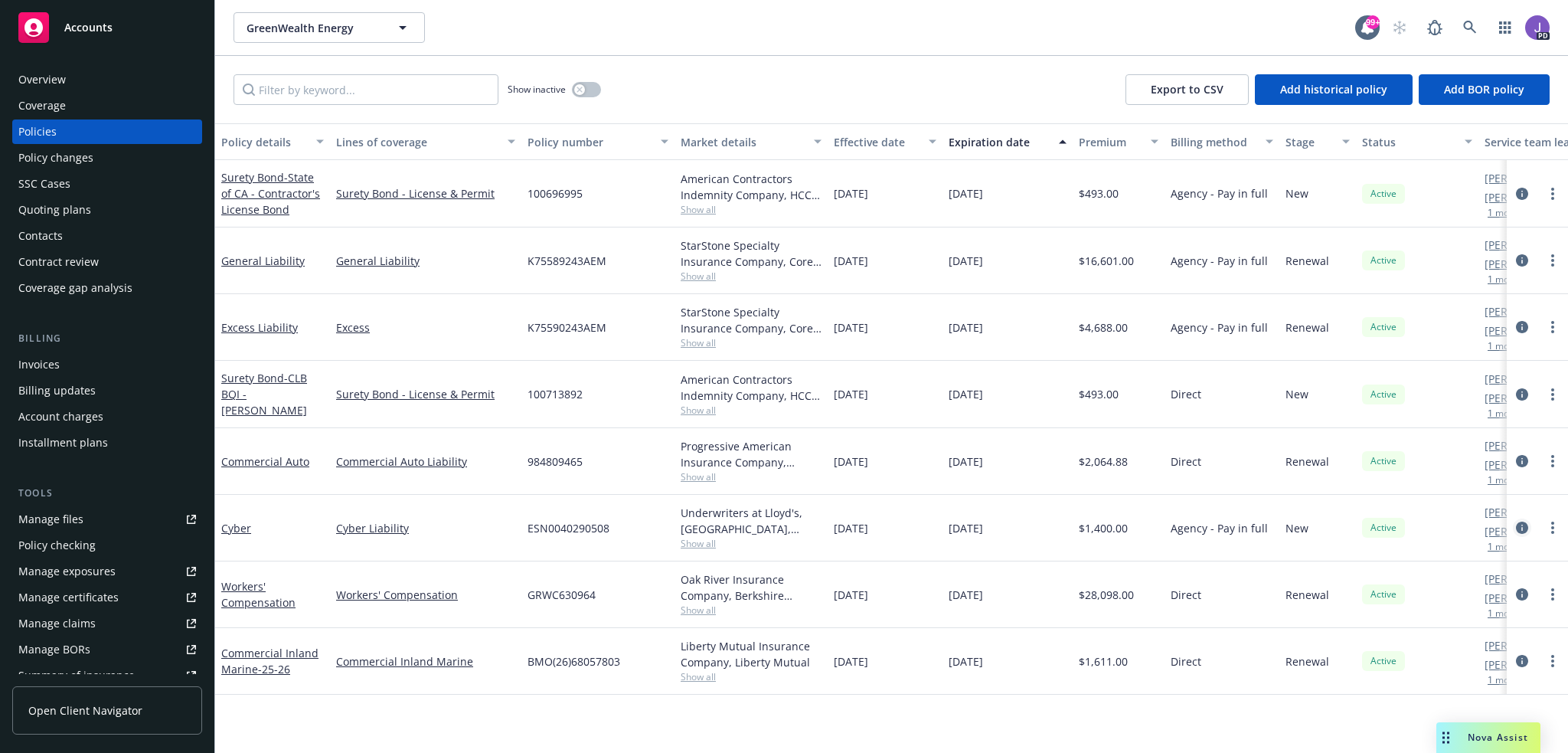
click at [1519, 528] on icon "circleInformation" at bounding box center [1522, 527] width 12 height 12
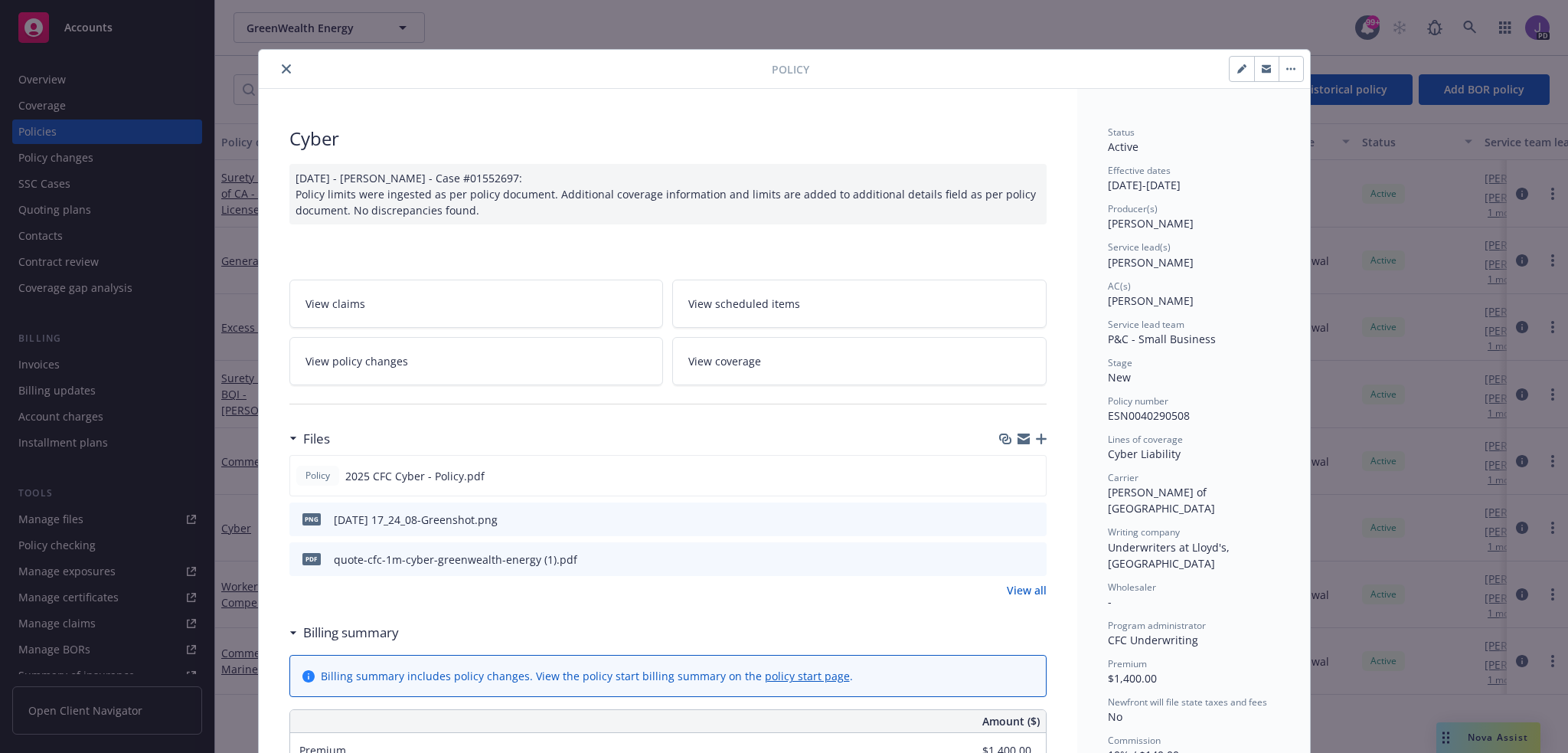
scroll to position [46, 0]
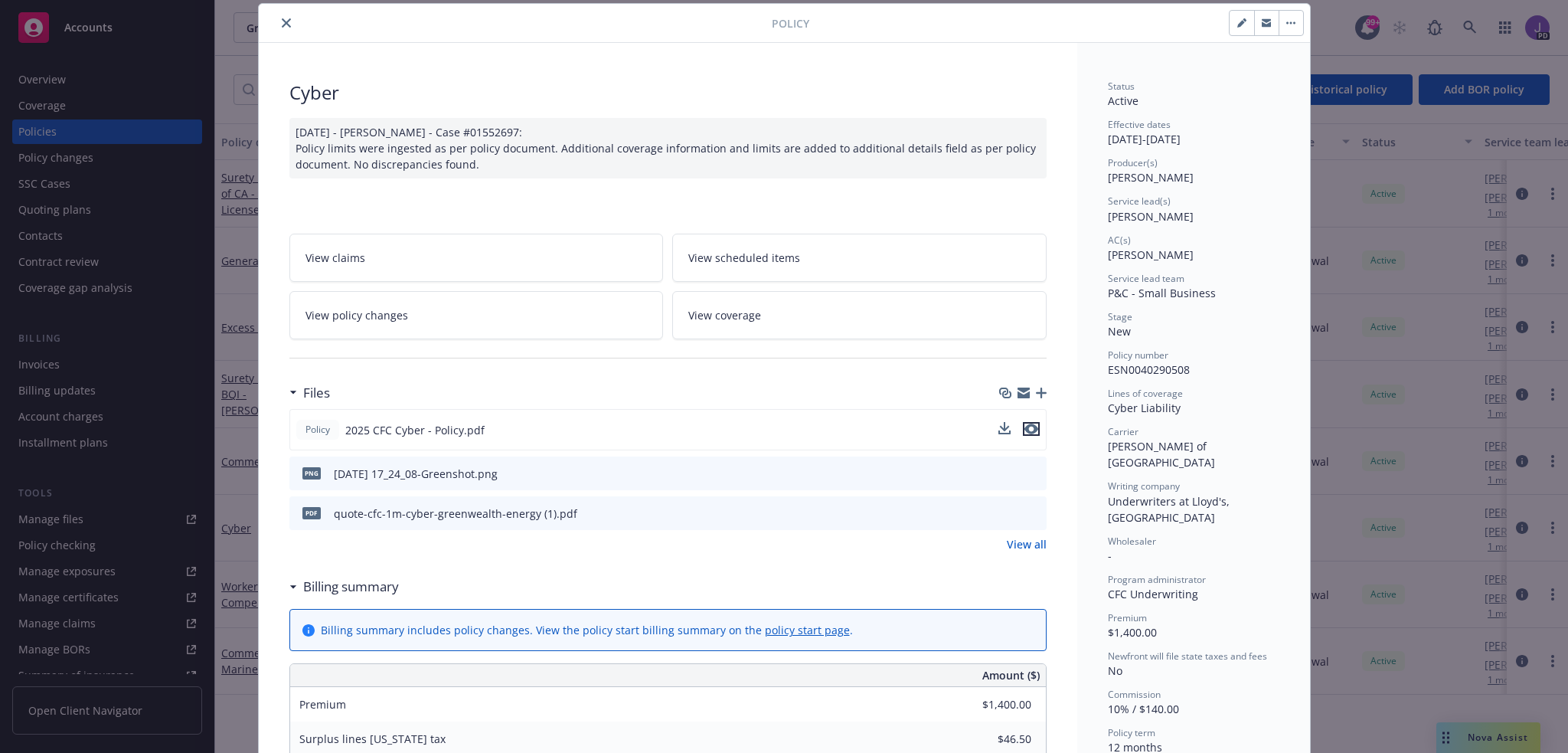
click at [1030, 425] on icon "preview file" at bounding box center [1031, 429] width 14 height 11
